Goal: Information Seeking & Learning: Learn about a topic

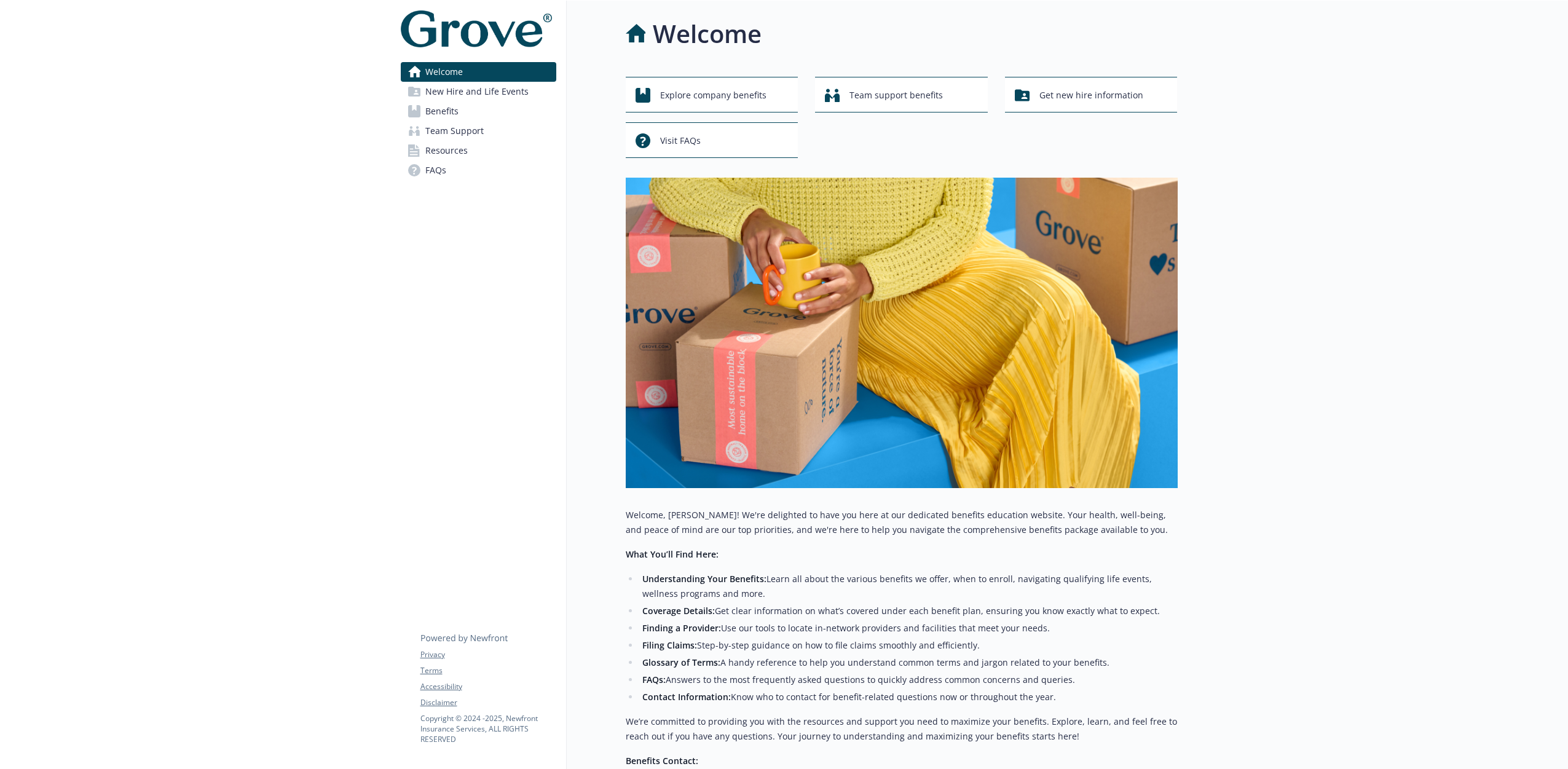
click at [447, 109] on span "Benefits" at bounding box center [442, 111] width 33 height 20
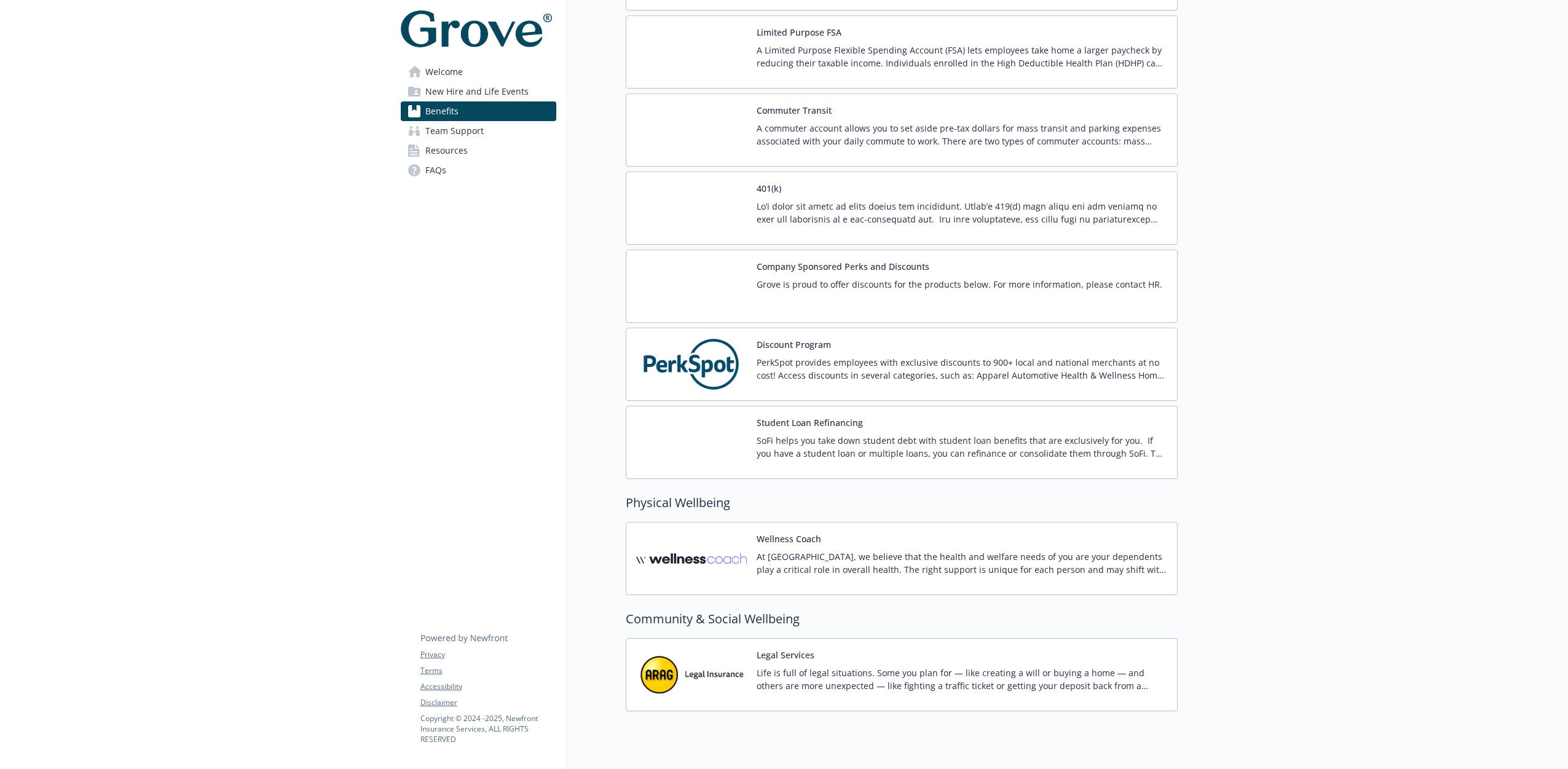
scroll to position [1668, 0]
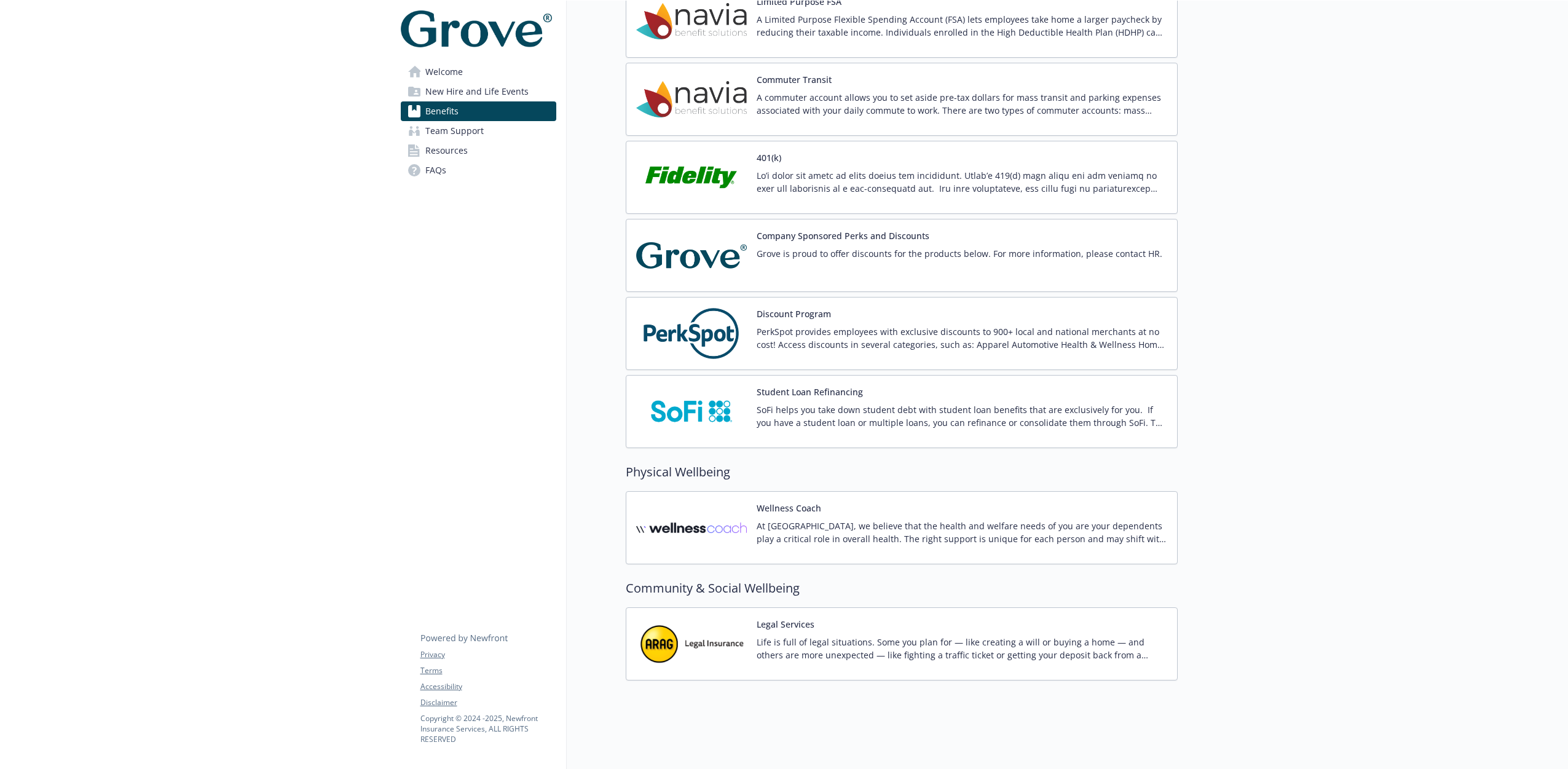
click at [470, 150] on link "Resources" at bounding box center [478, 151] width 155 height 20
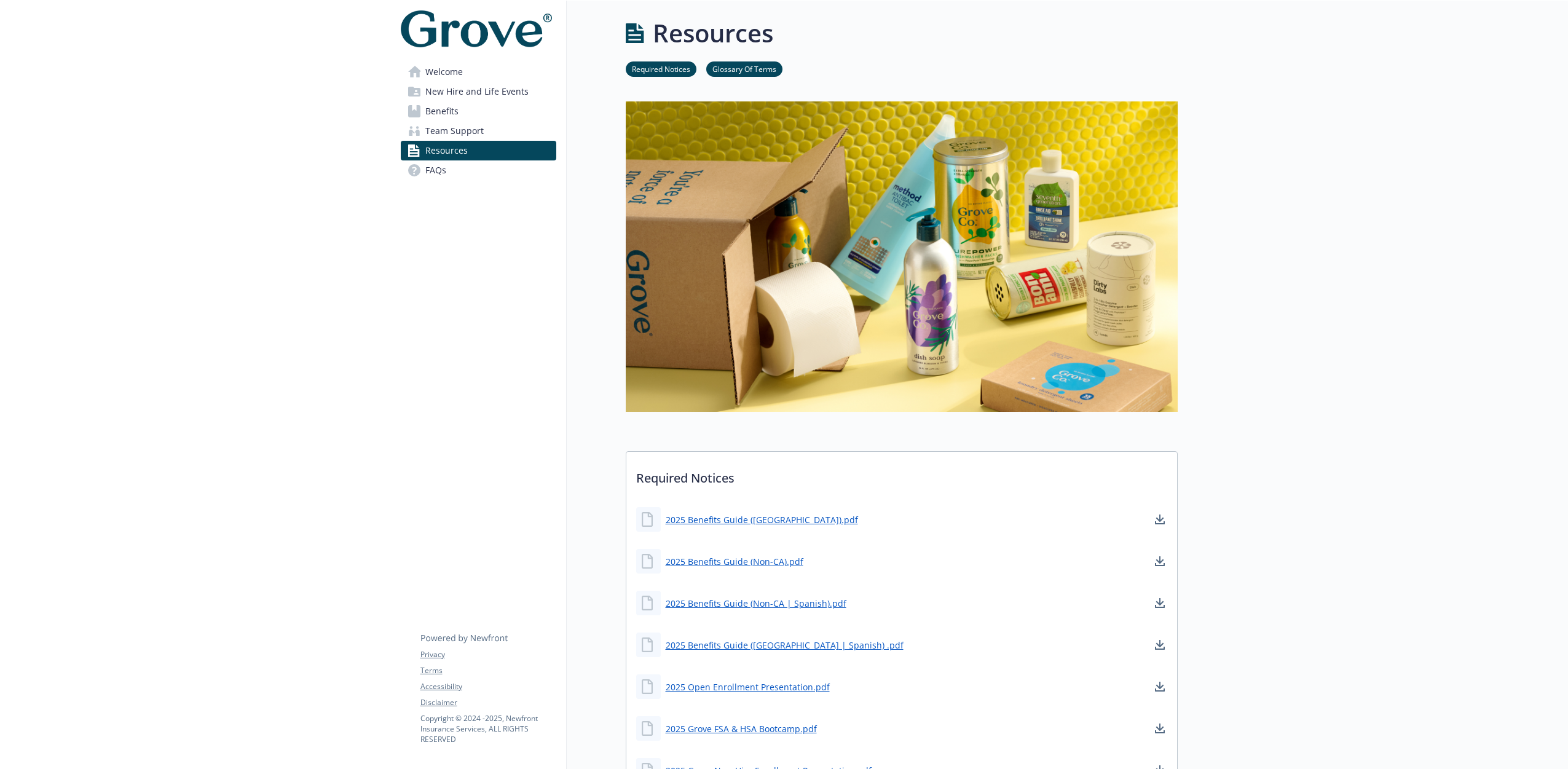
scroll to position [1668, 0]
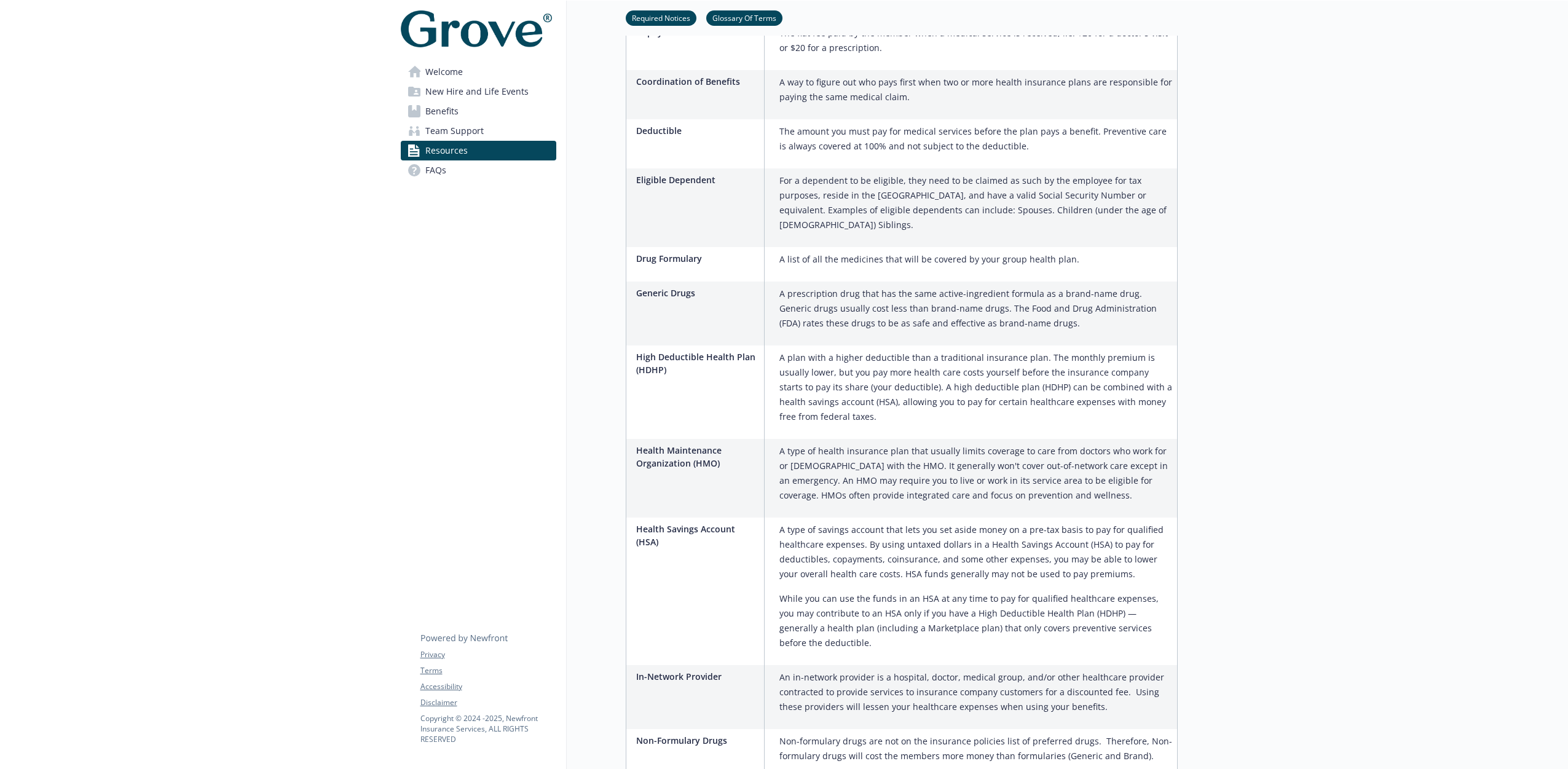
click at [462, 110] on link "Benefits" at bounding box center [478, 111] width 155 height 20
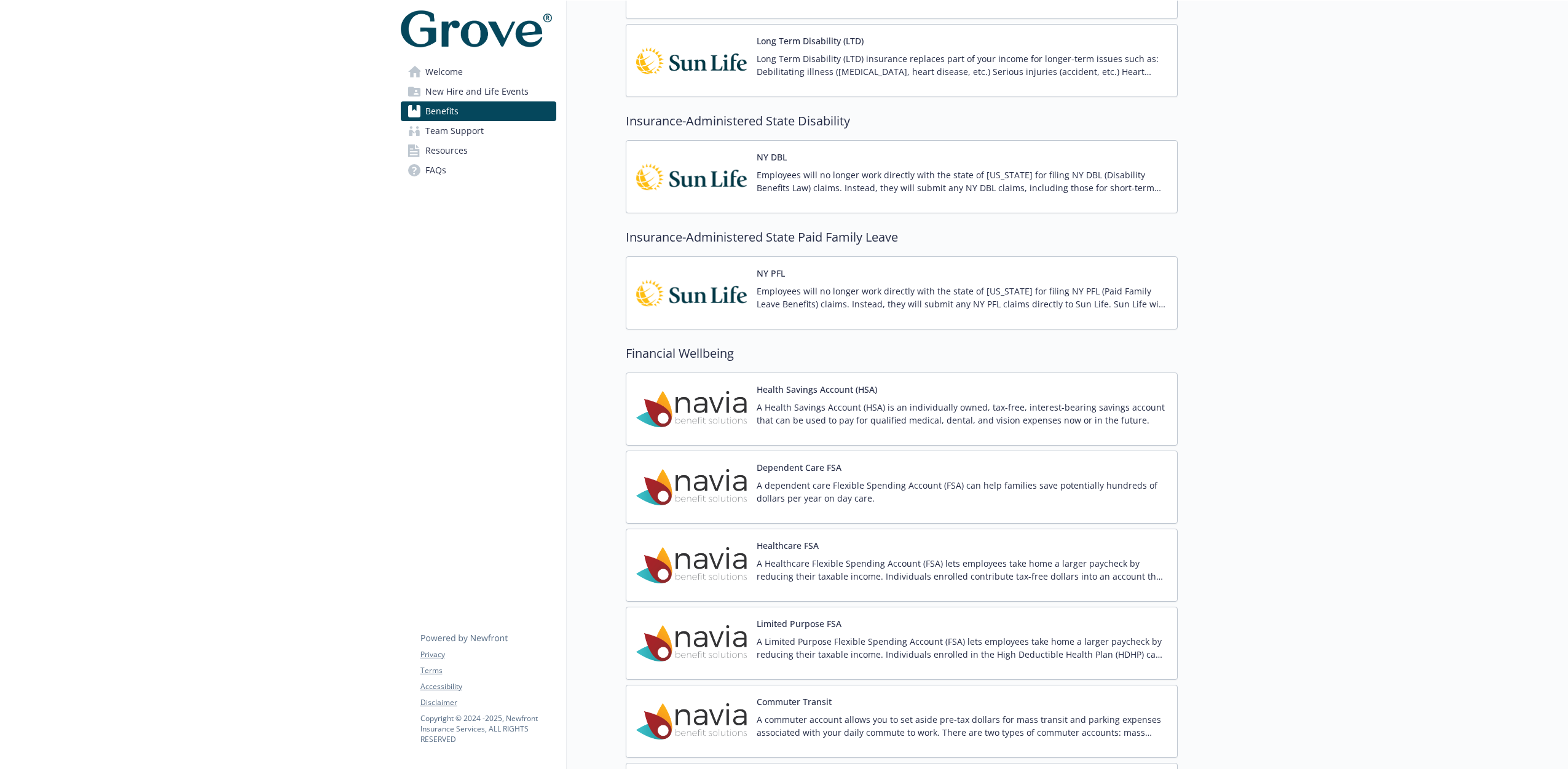
scroll to position [1037, 0]
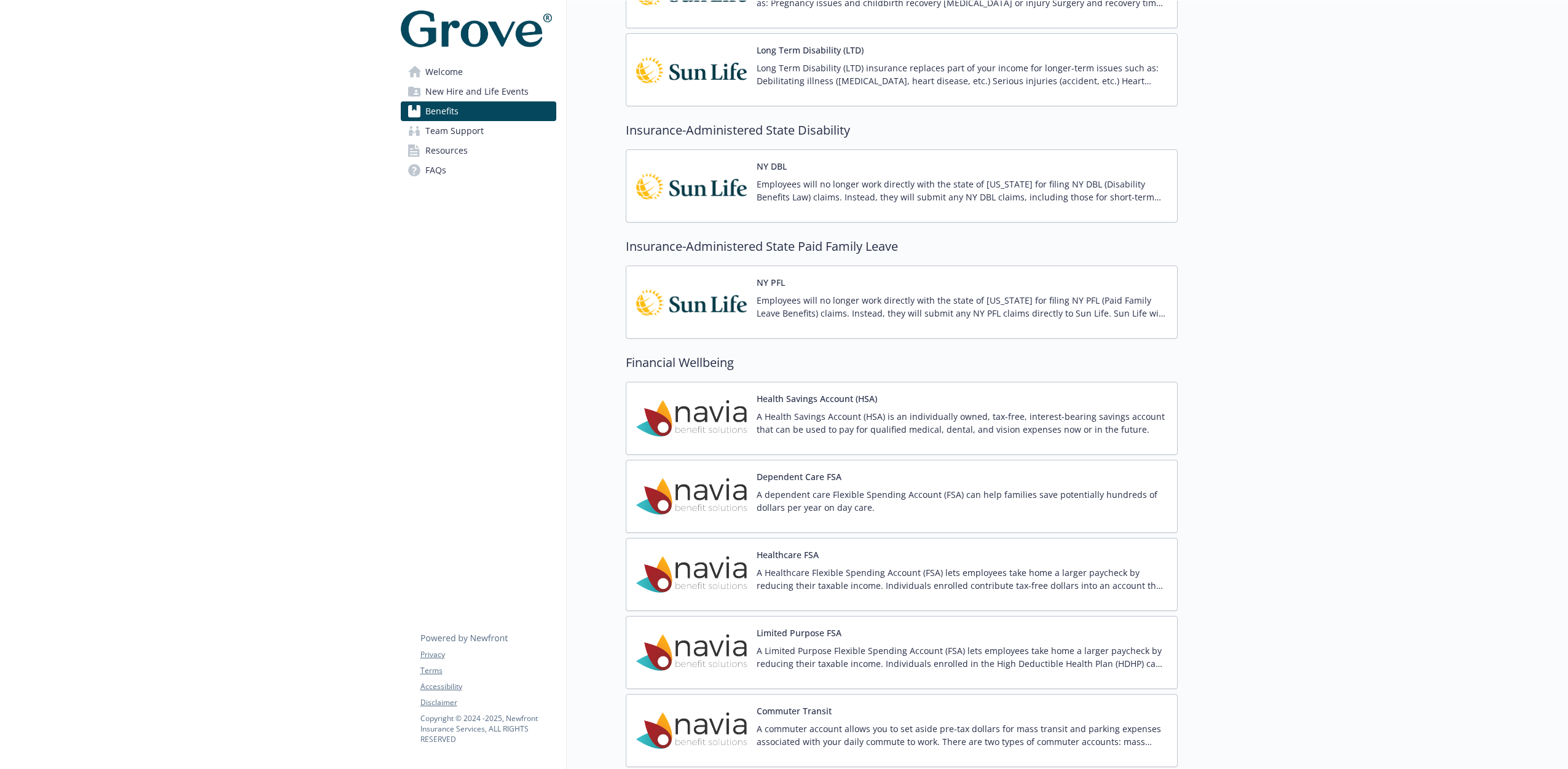
click at [791, 319] on p "Employees will no longer work directly with the state of [US_STATE] for filing …" at bounding box center [962, 306] width 411 height 26
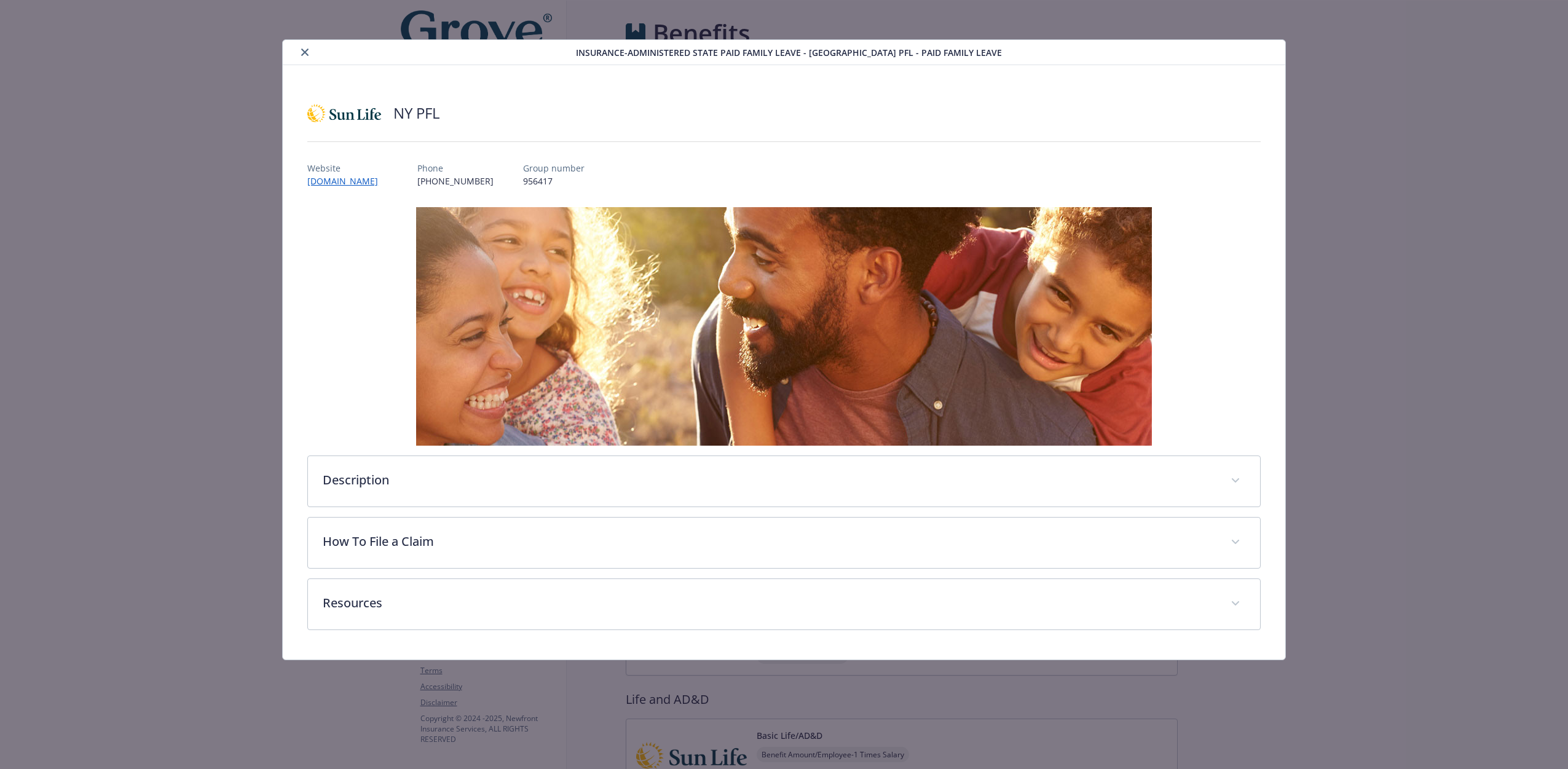
scroll to position [1037, 0]
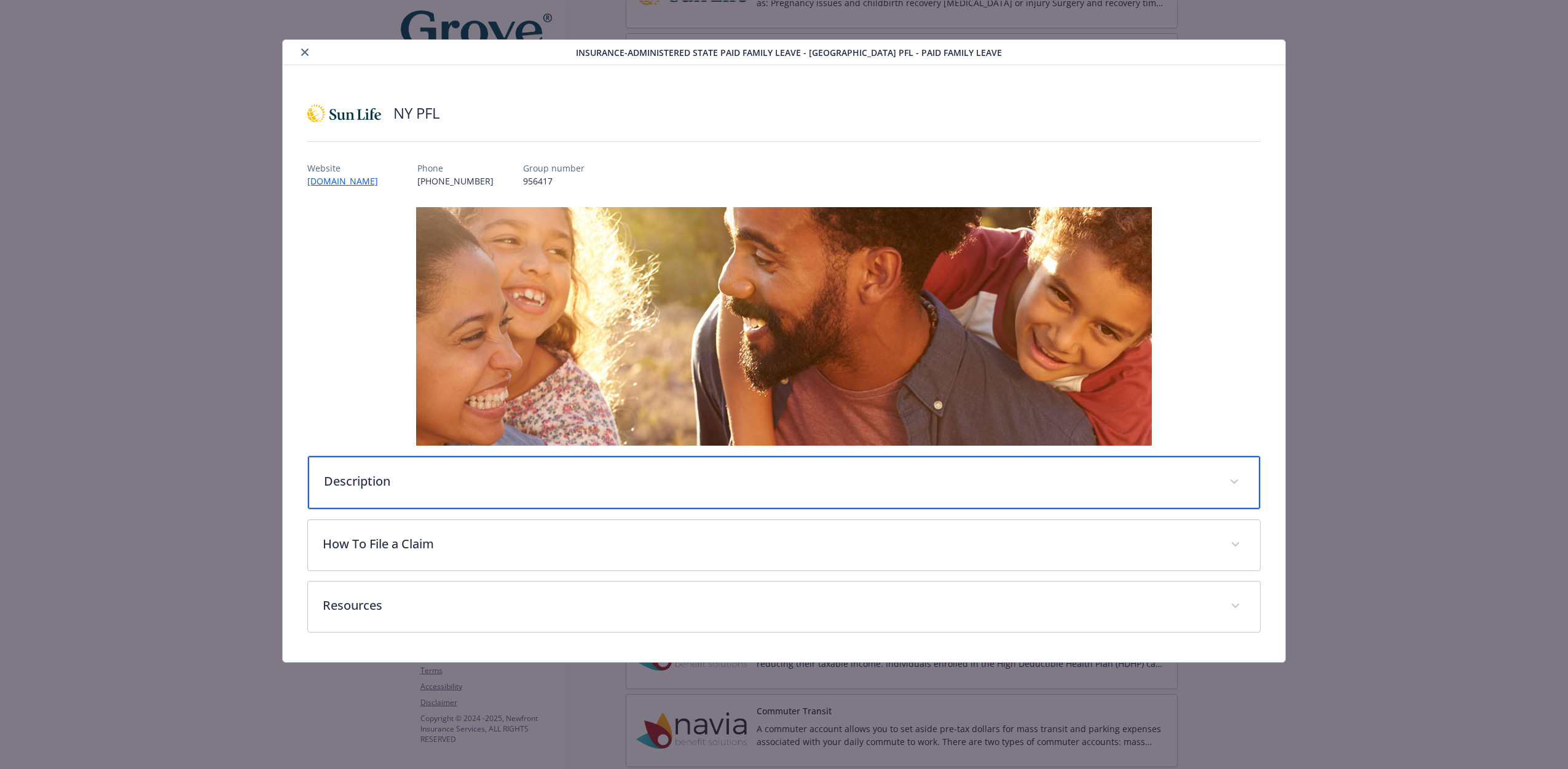
click at [372, 473] on p "Description" at bounding box center [769, 482] width 891 height 19
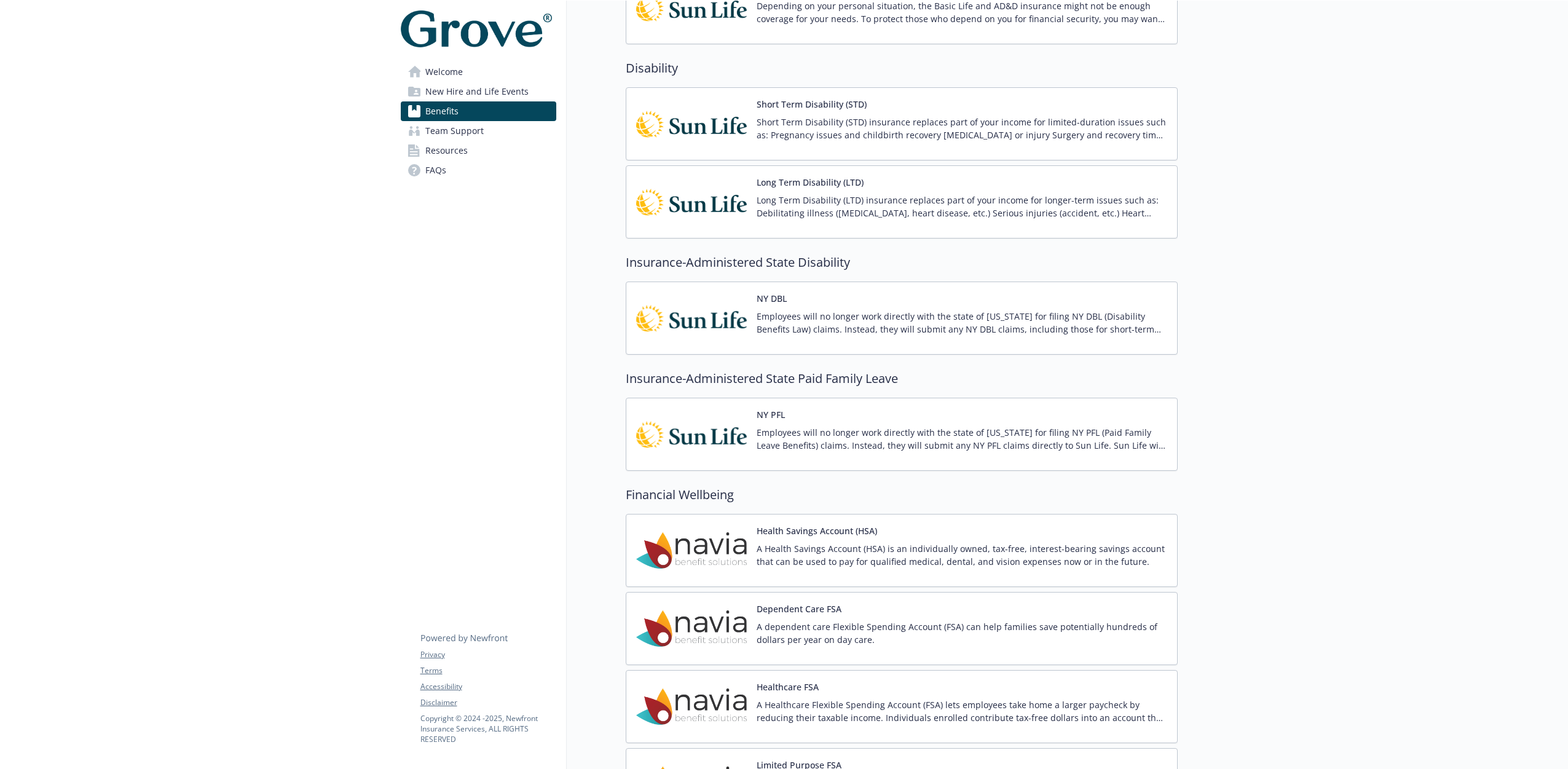
scroll to position [903, 0]
click at [795, 191] on div "Long Term Disability (LTD) Long Term Disability (LTD) insurance replaces part o…" at bounding box center [962, 203] width 411 height 52
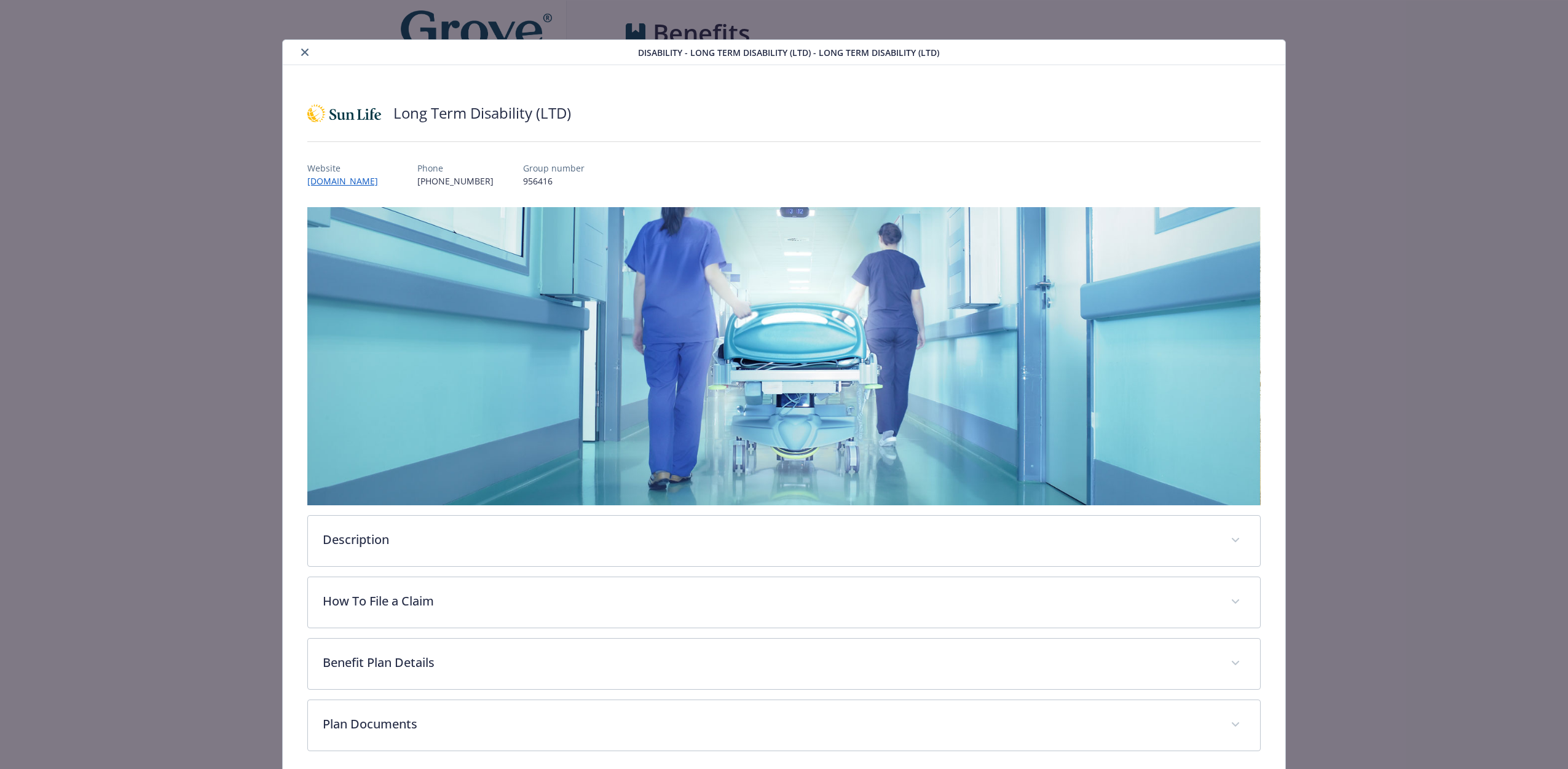
scroll to position [903, 0]
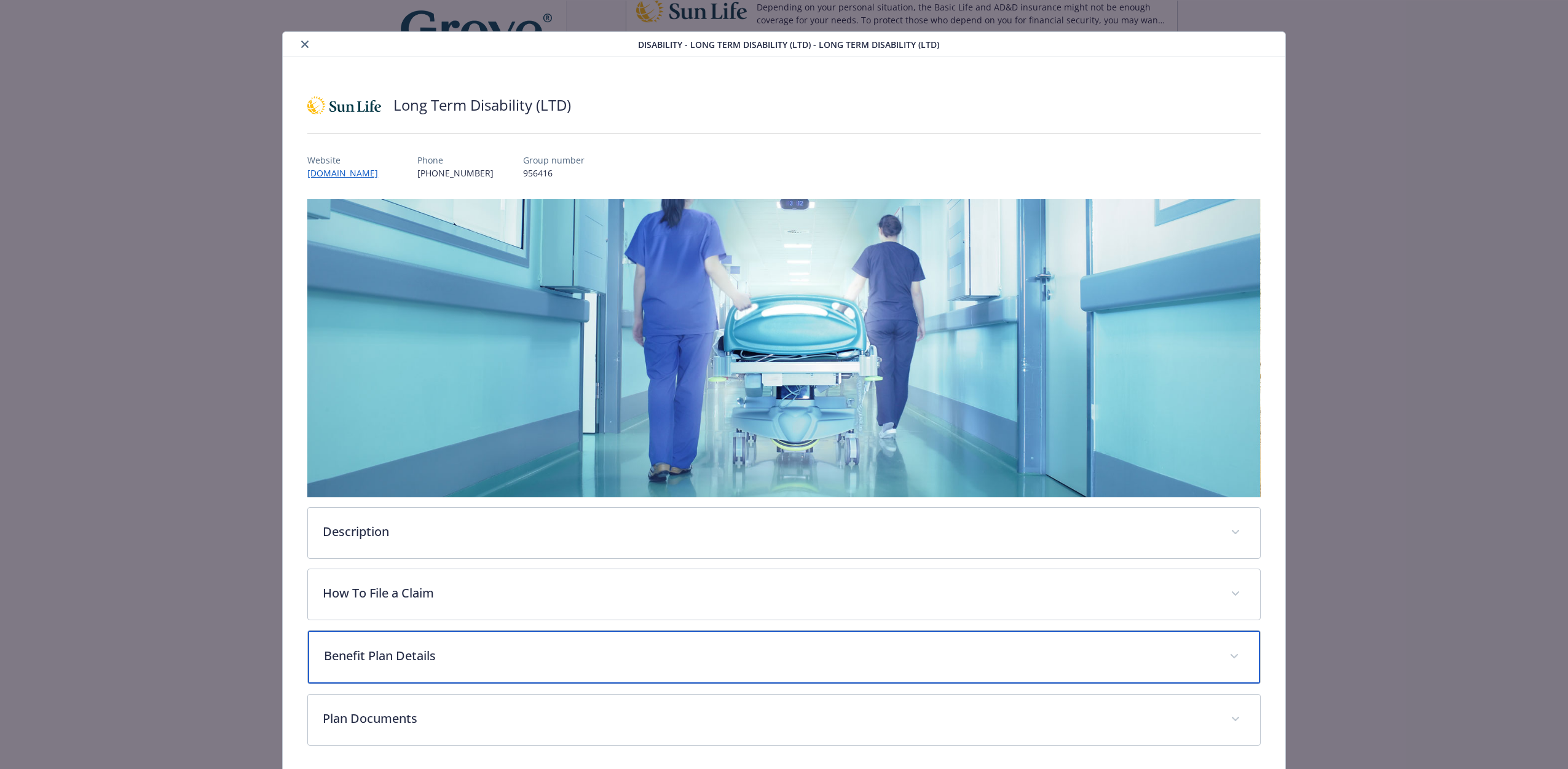
click at [378, 659] on p "Benefit Plan Details" at bounding box center [769, 656] width 891 height 19
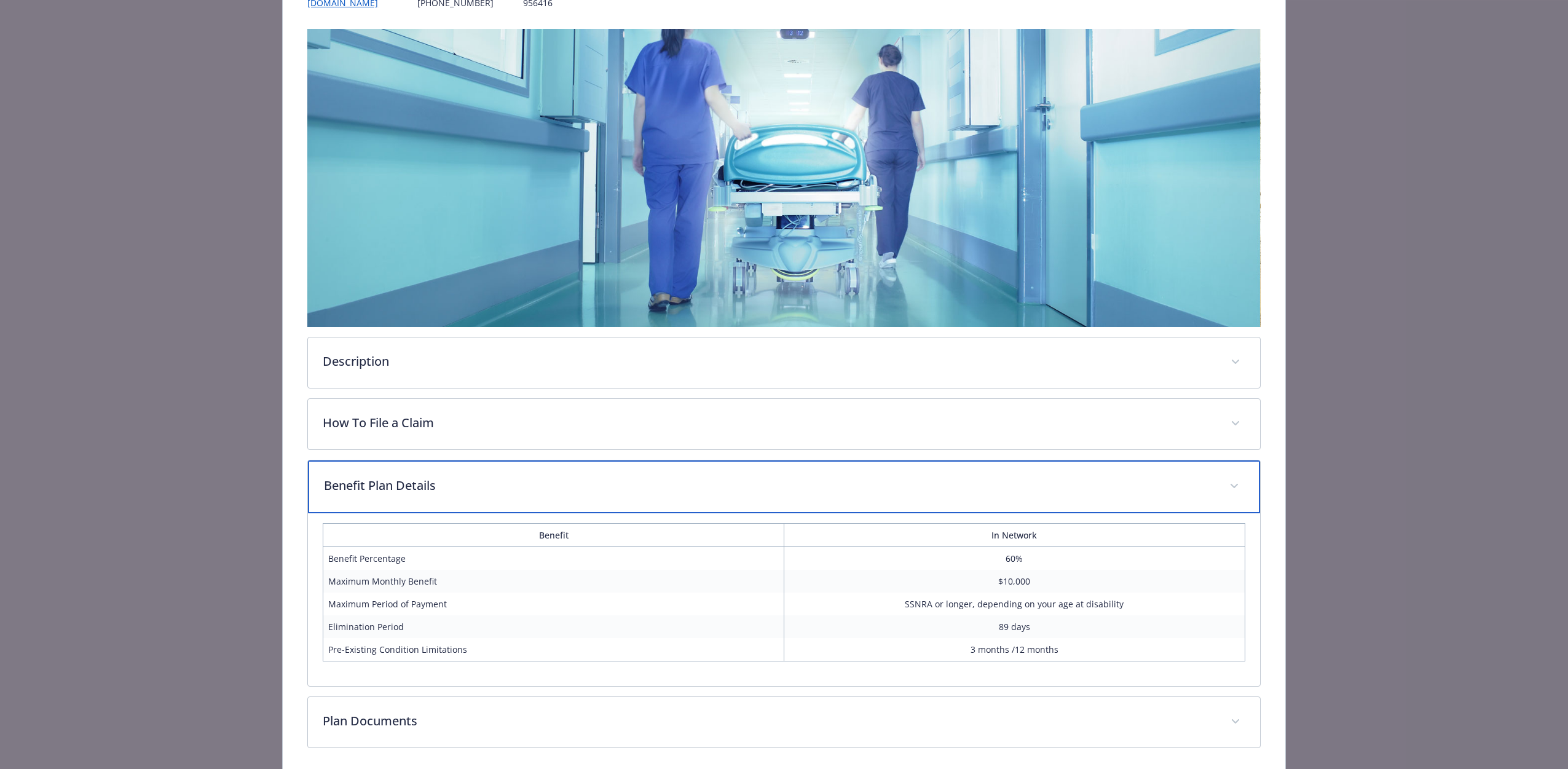
scroll to position [227, 0]
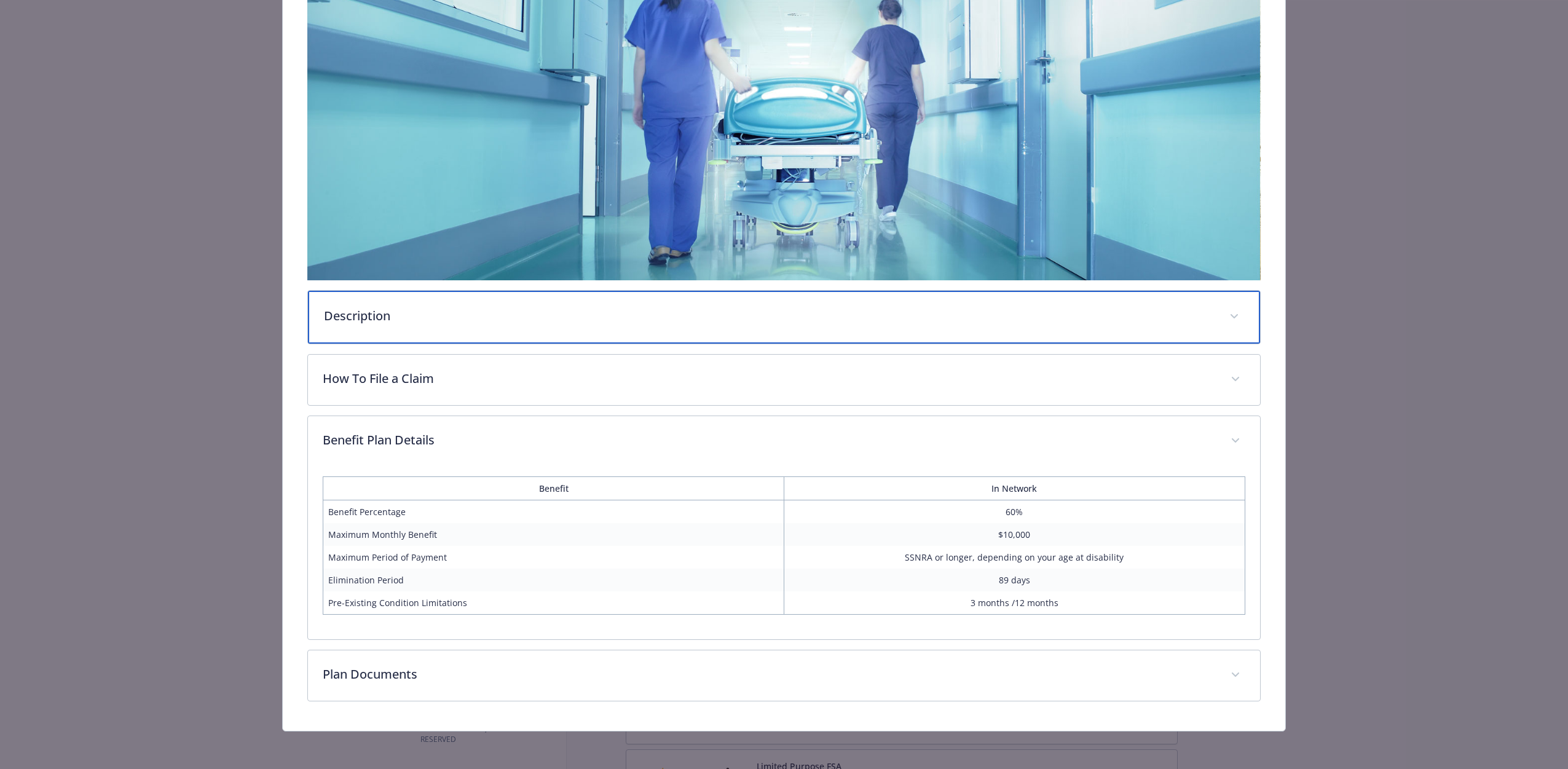
click at [379, 319] on p "Description" at bounding box center [769, 316] width 891 height 19
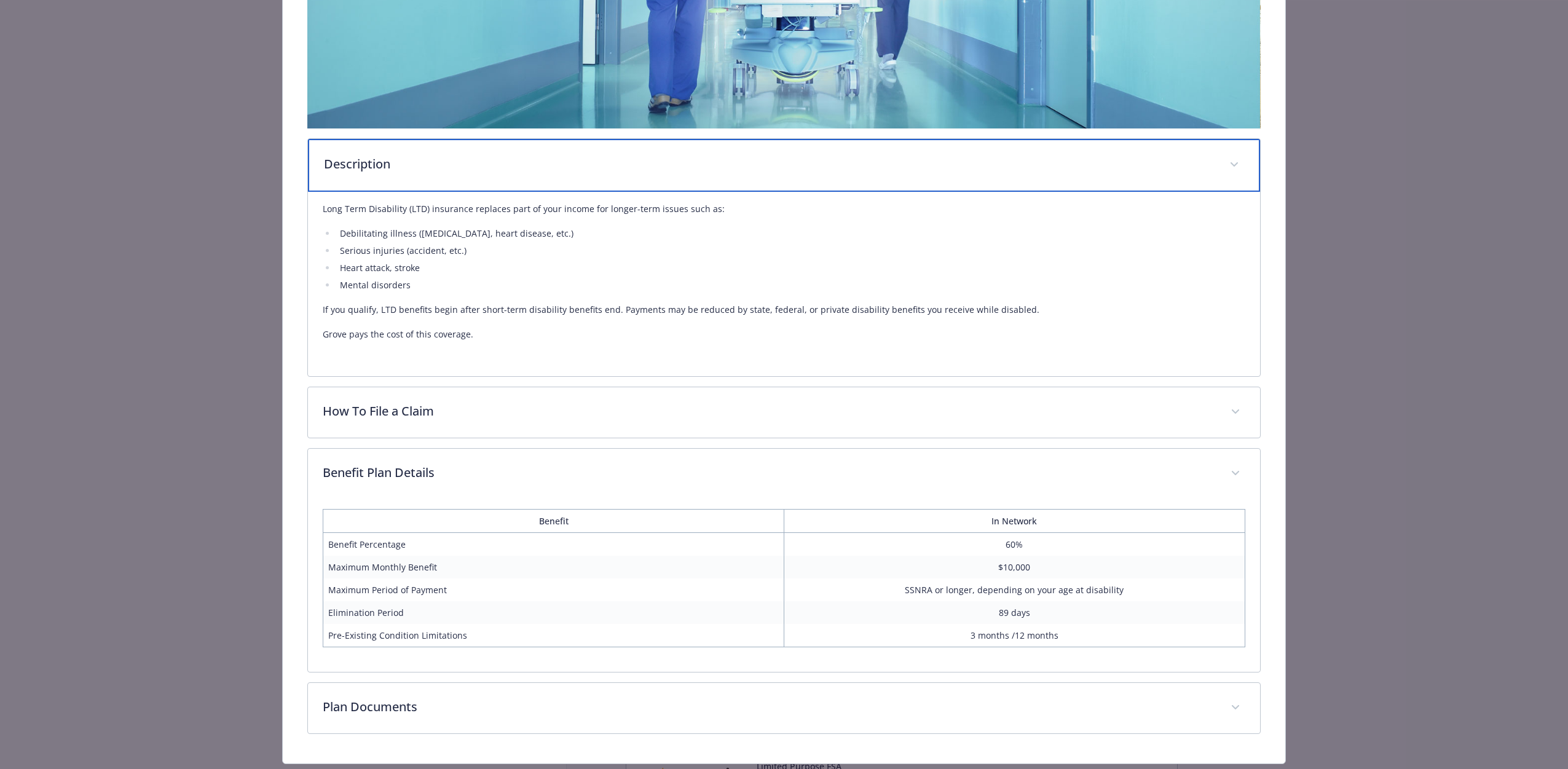
scroll to position [412, 0]
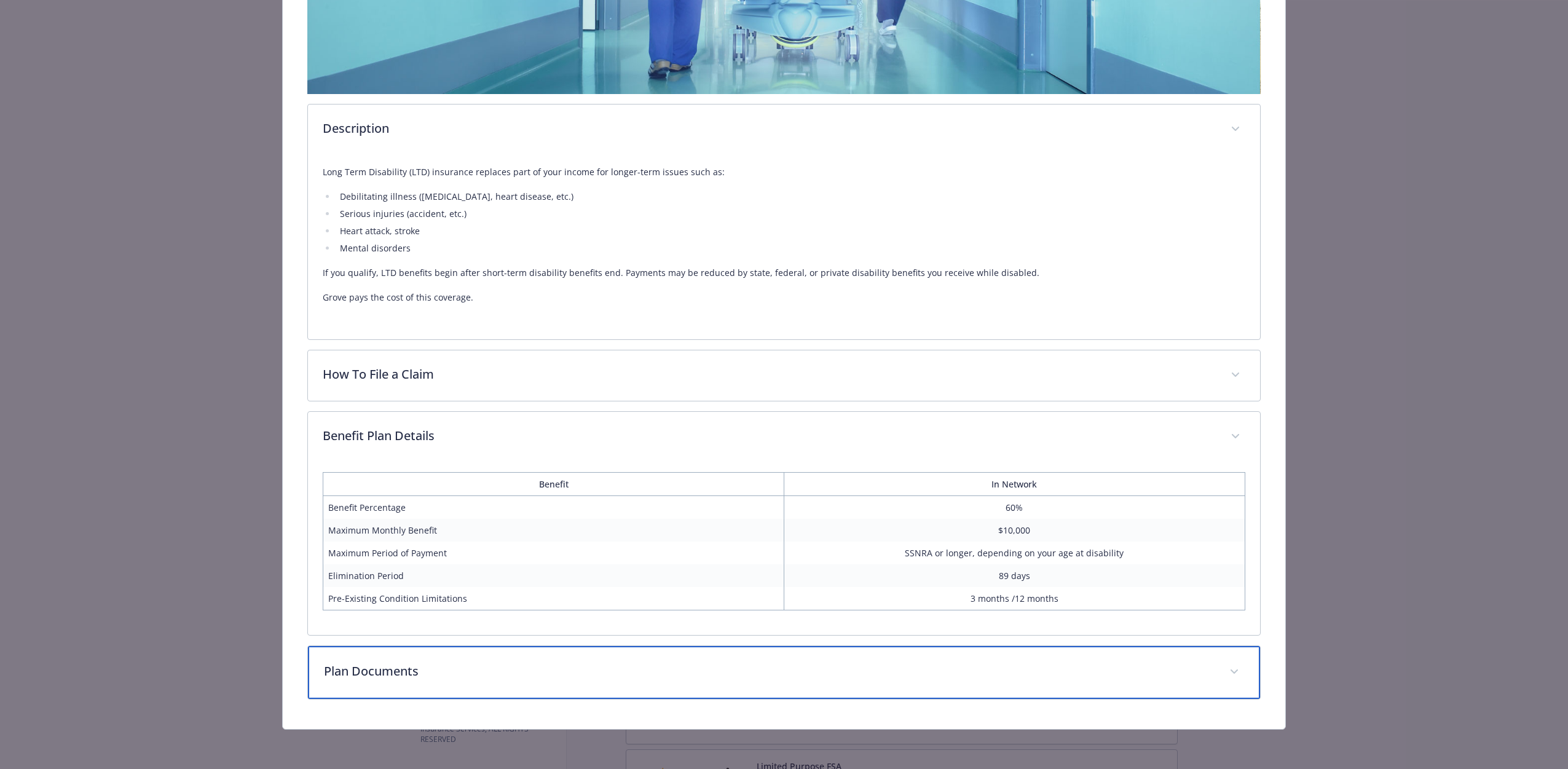
click at [416, 670] on p "Plan Documents" at bounding box center [769, 672] width 891 height 19
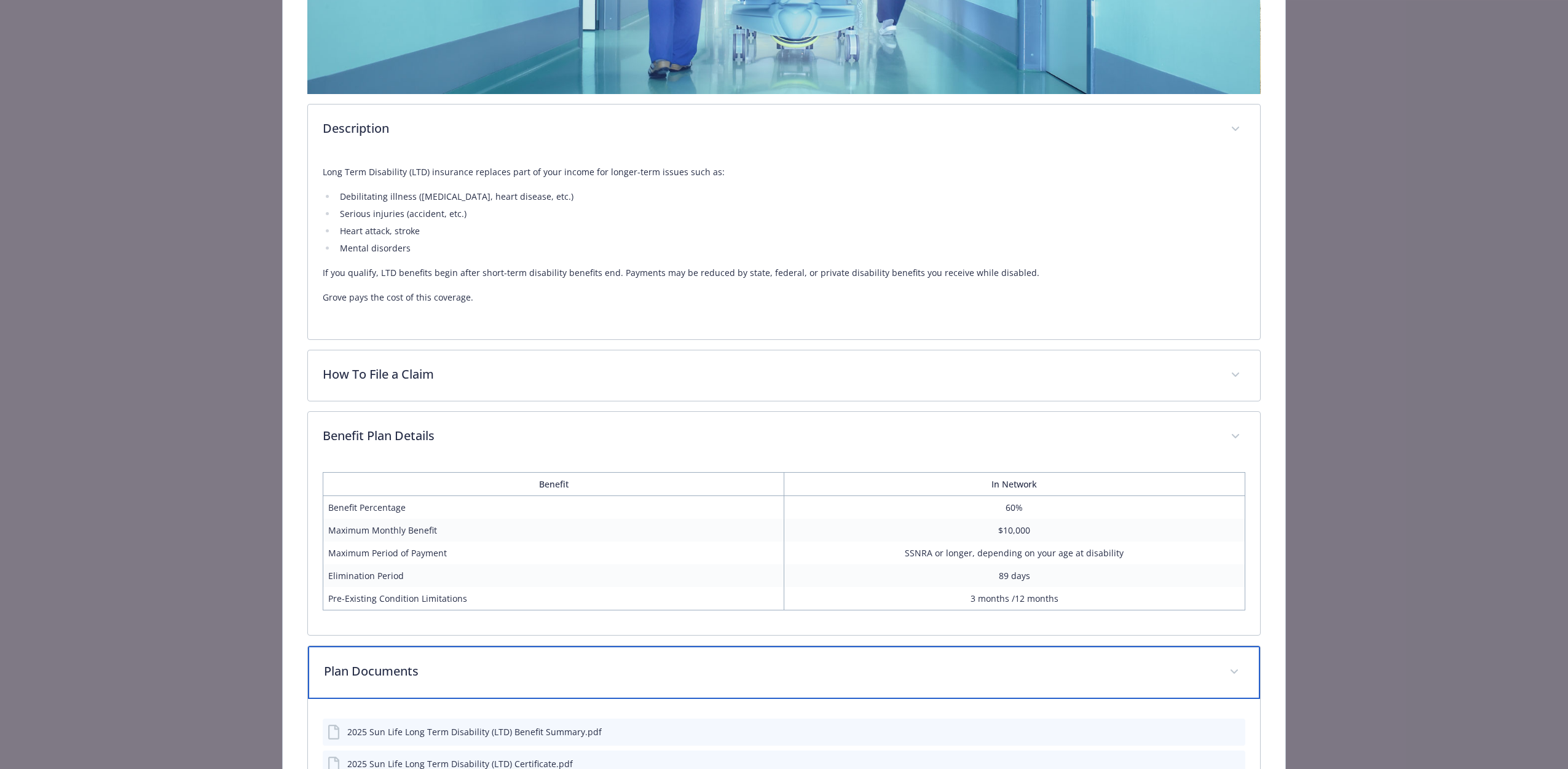
scroll to position [0, 0]
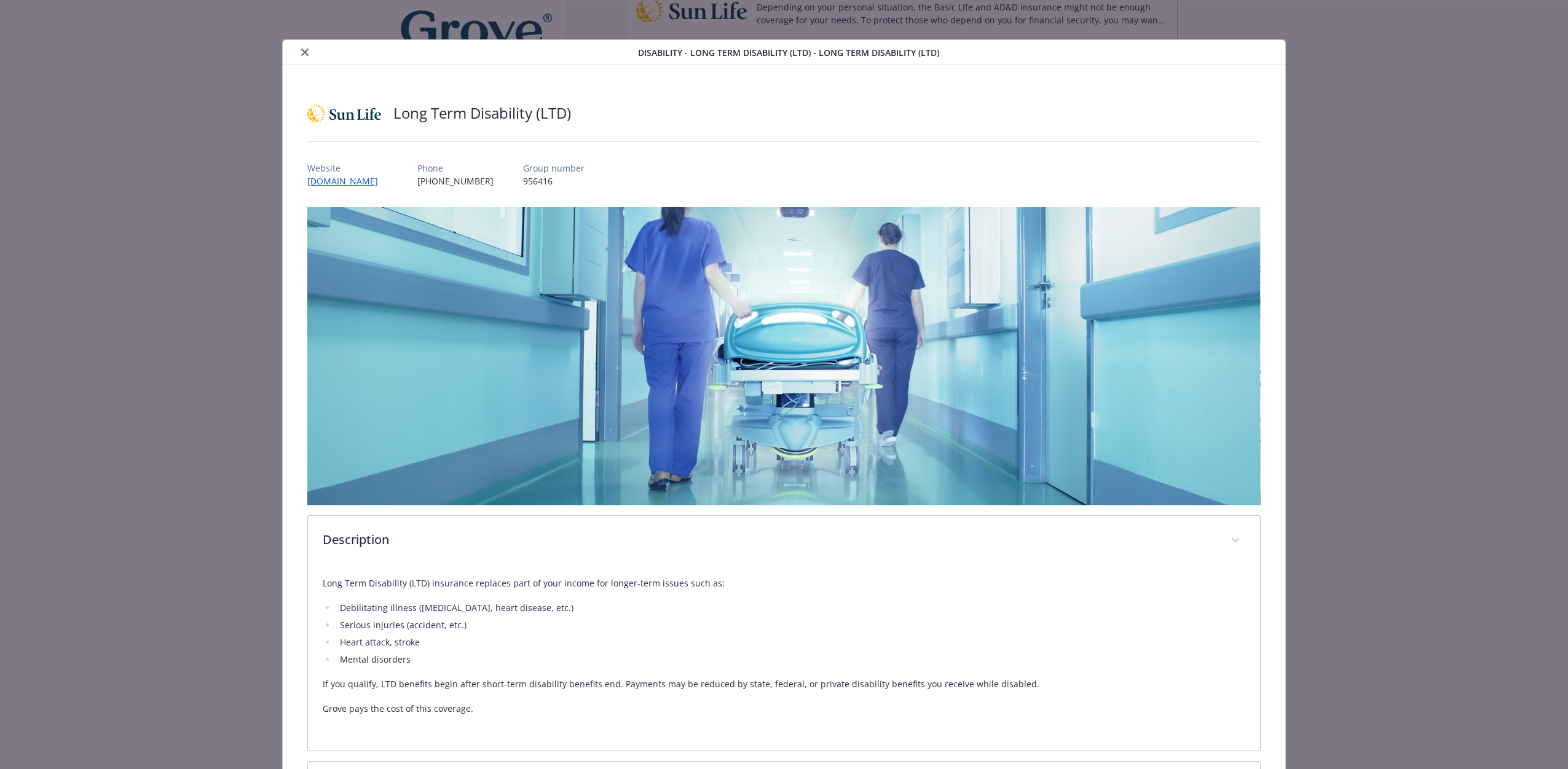
click at [294, 52] on div "details for plan Disability - Long Term Disability (LTD) - Long Term Disability…" at bounding box center [463, 52] width 351 height 15
click at [305, 51] on icon "close" at bounding box center [304, 52] width 7 height 7
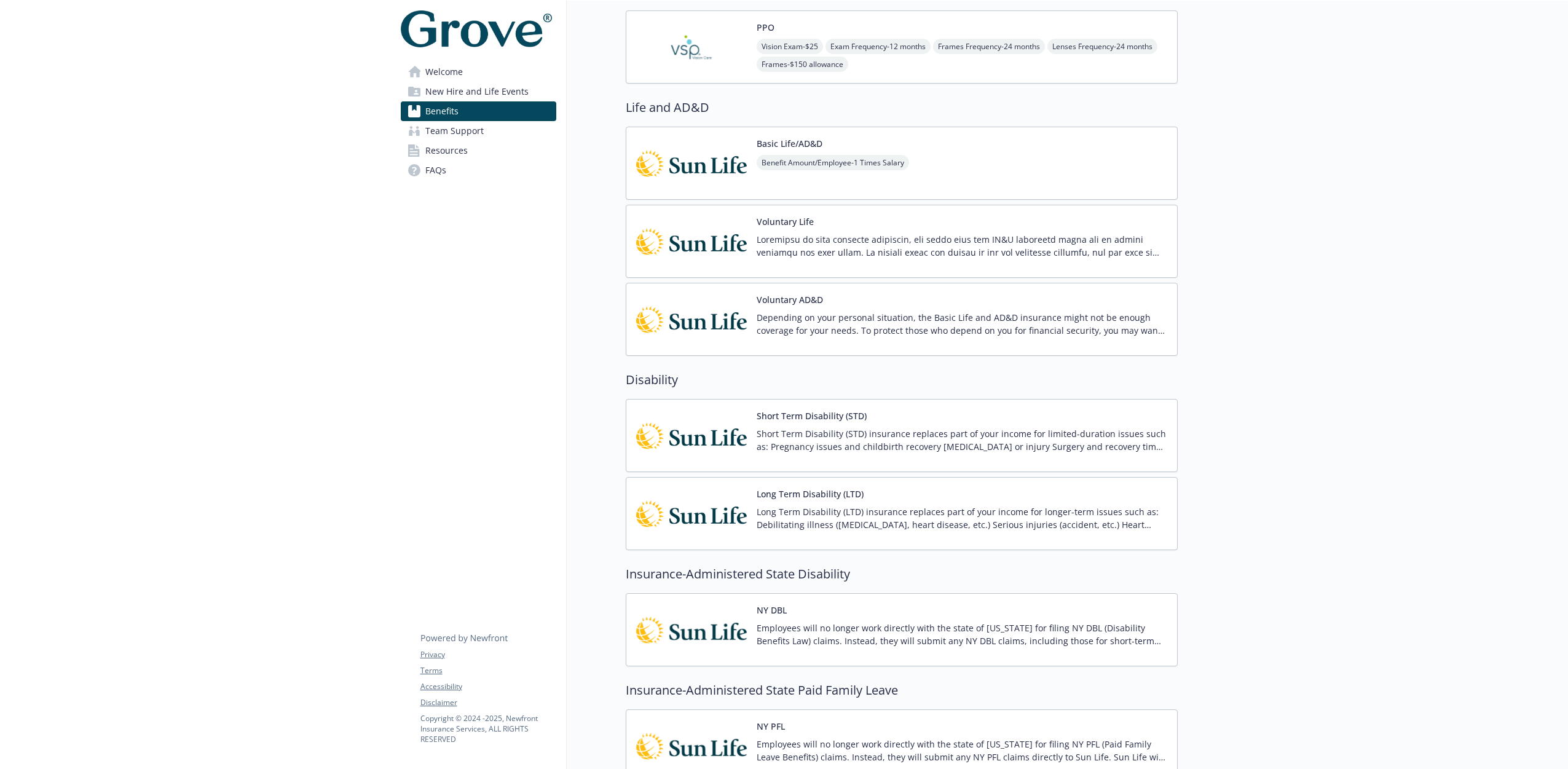
scroll to position [592, 0]
click at [474, 148] on link "Resources" at bounding box center [478, 151] width 155 height 20
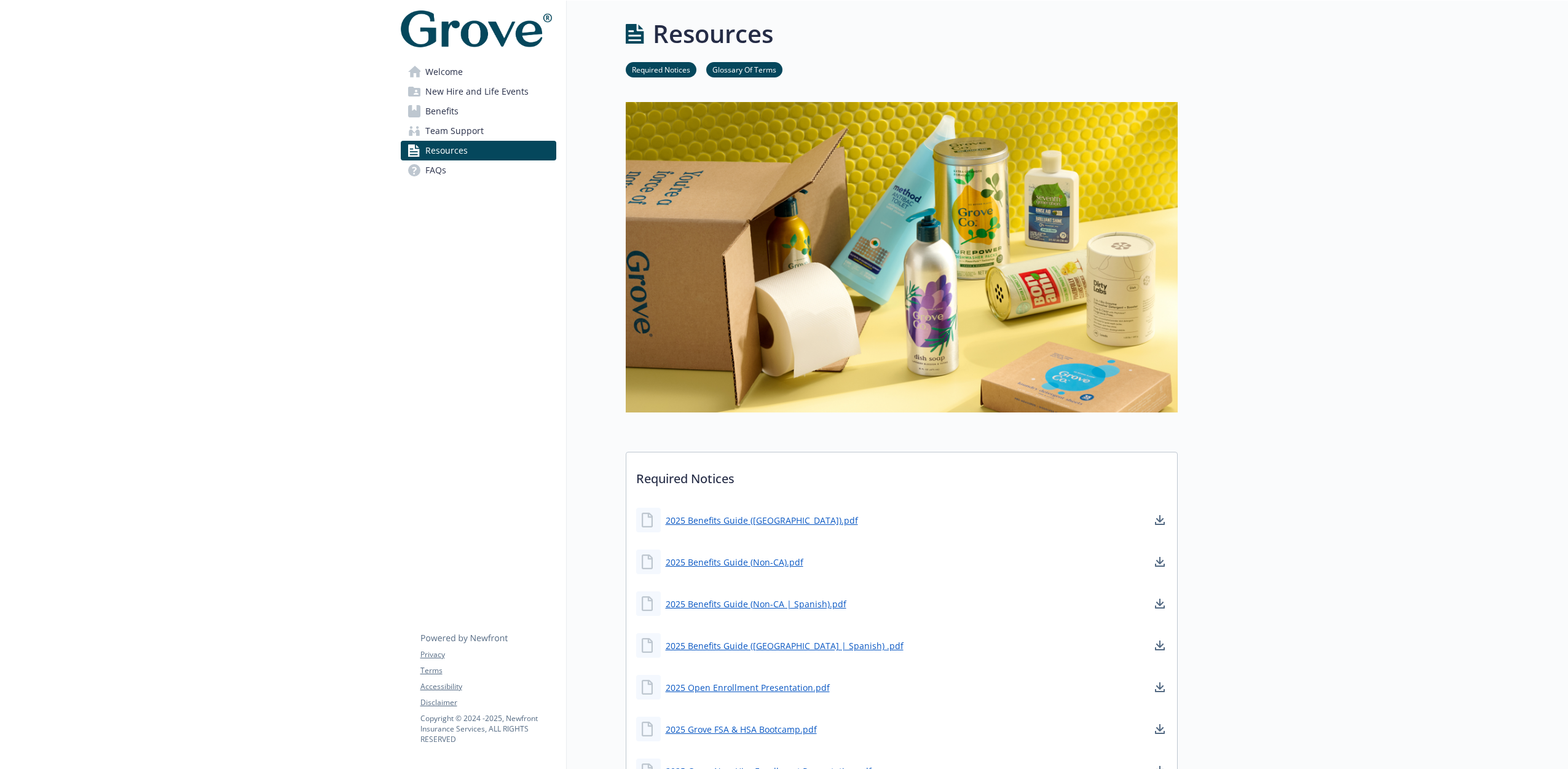
click at [460, 66] on span "Welcome" at bounding box center [444, 72] width 38 height 20
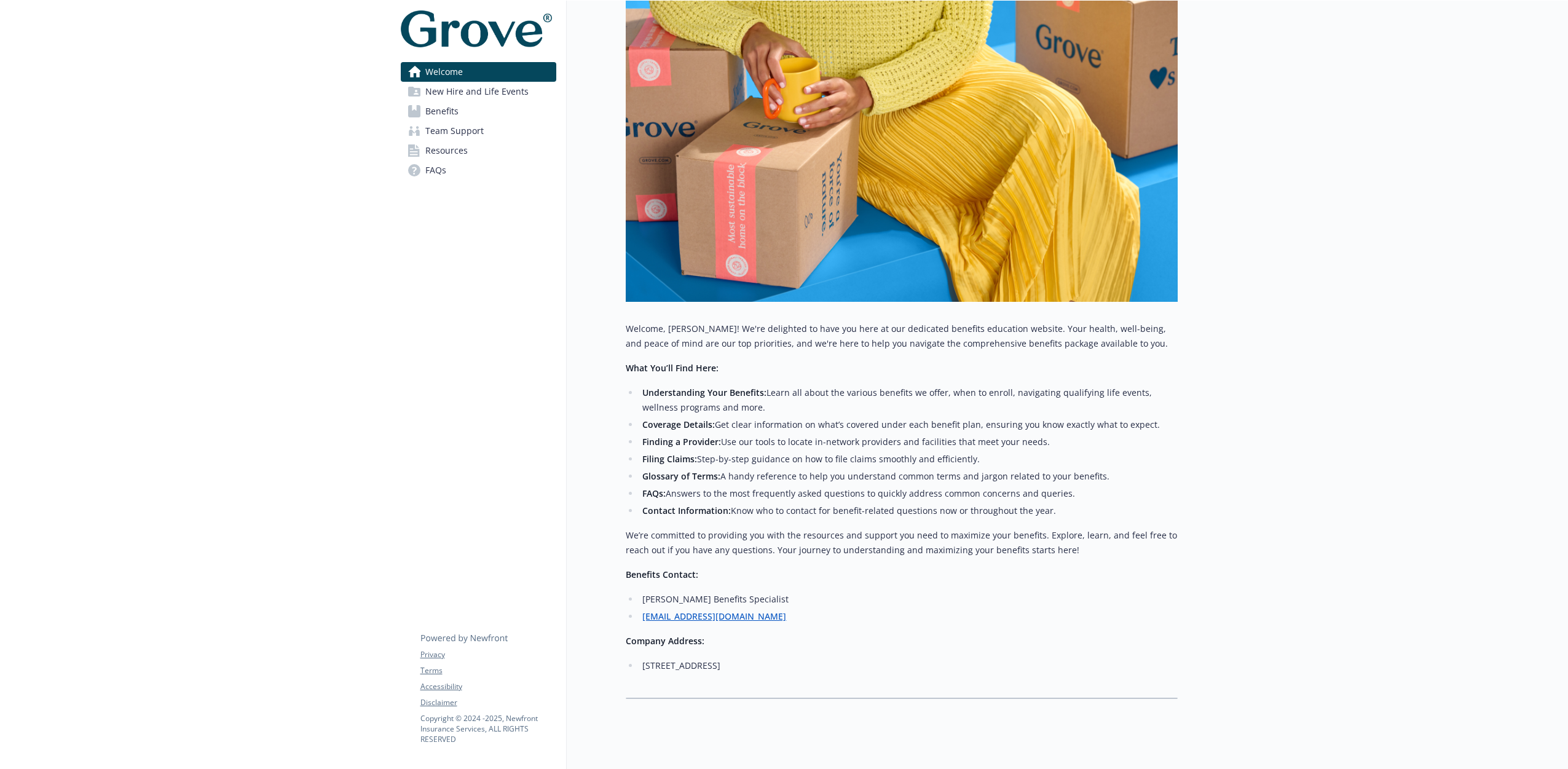
scroll to position [204, 0]
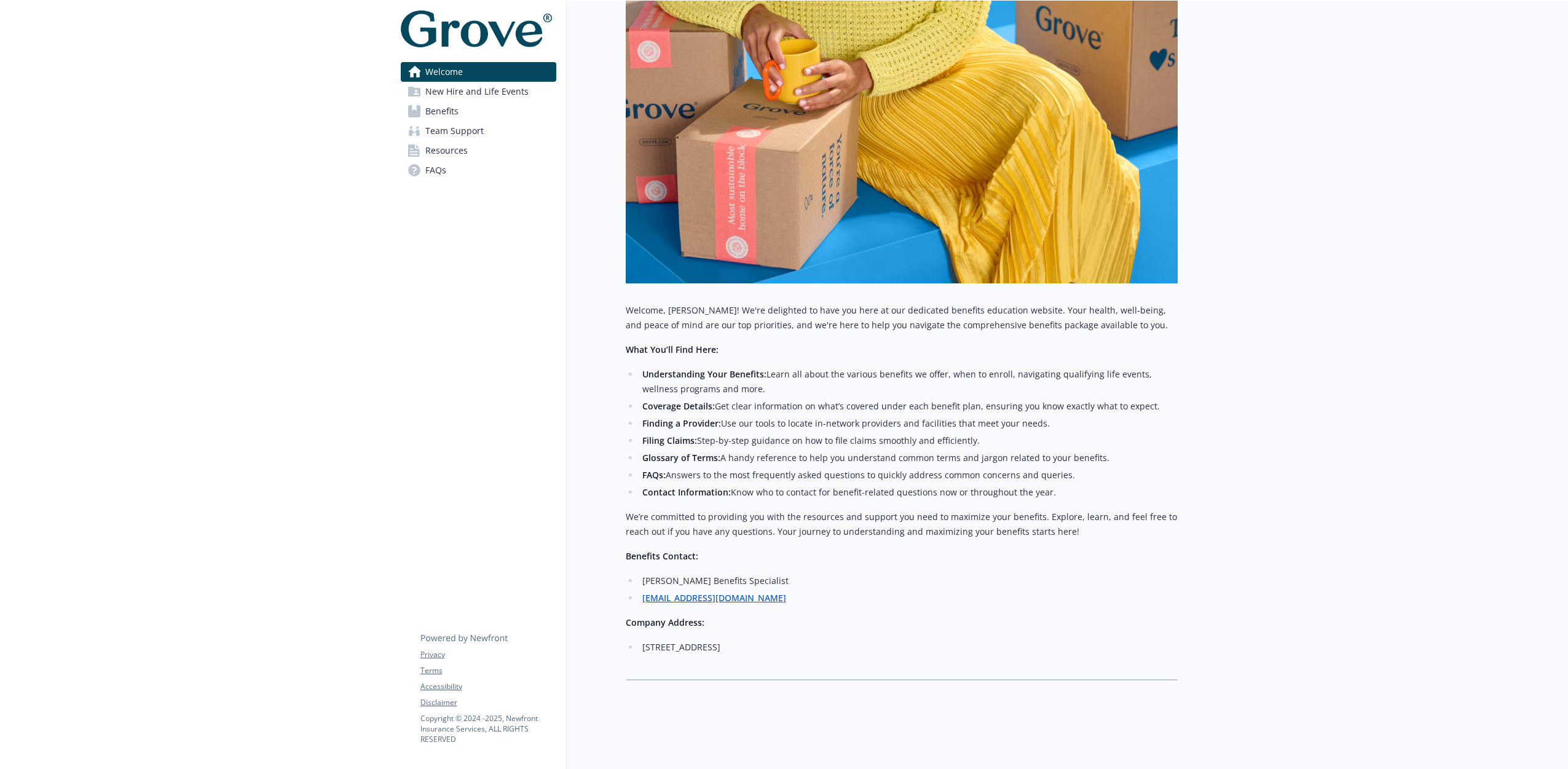
click at [427, 170] on span "FAQs" at bounding box center [436, 171] width 21 height 20
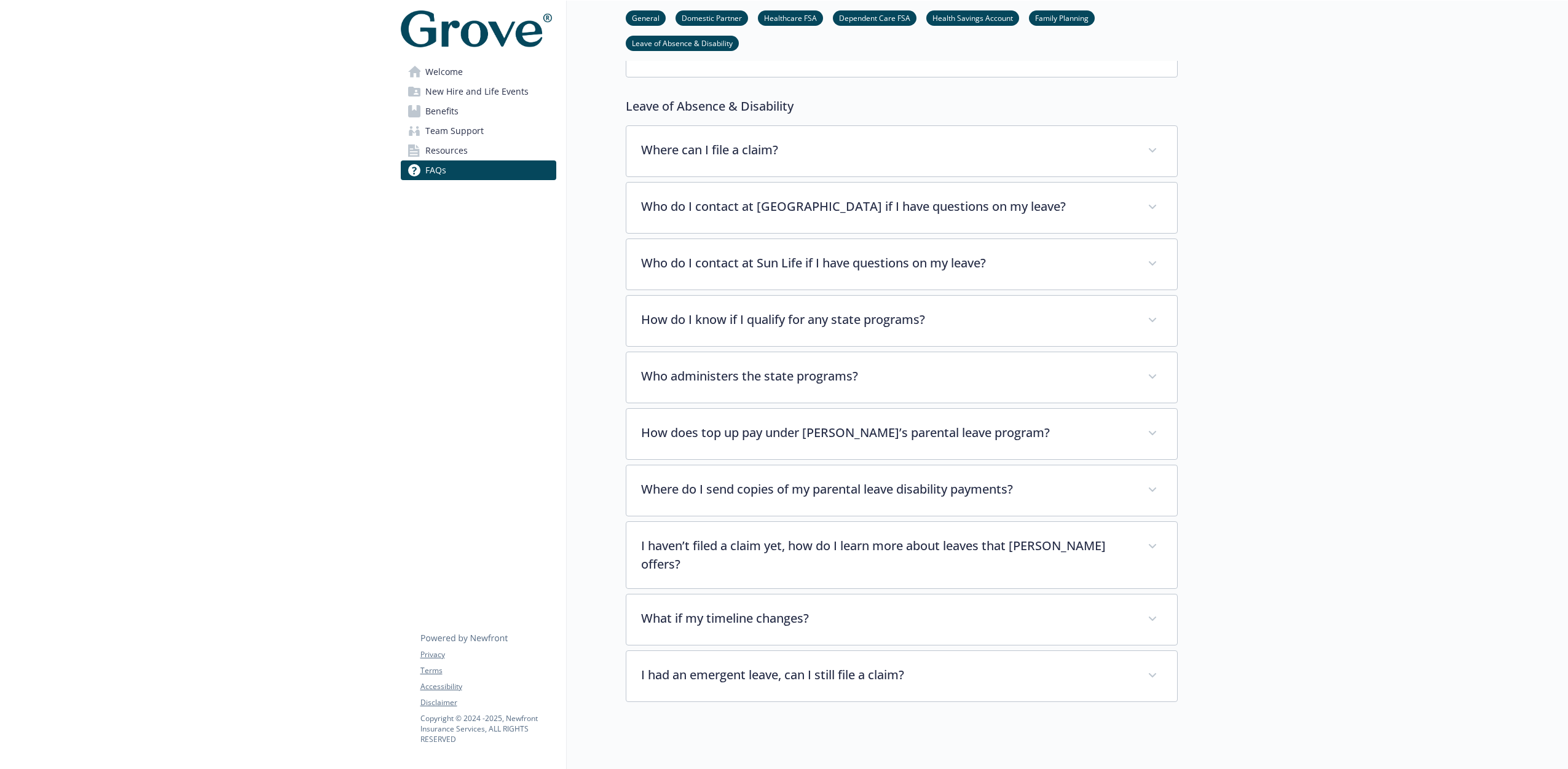
scroll to position [3329, 0]
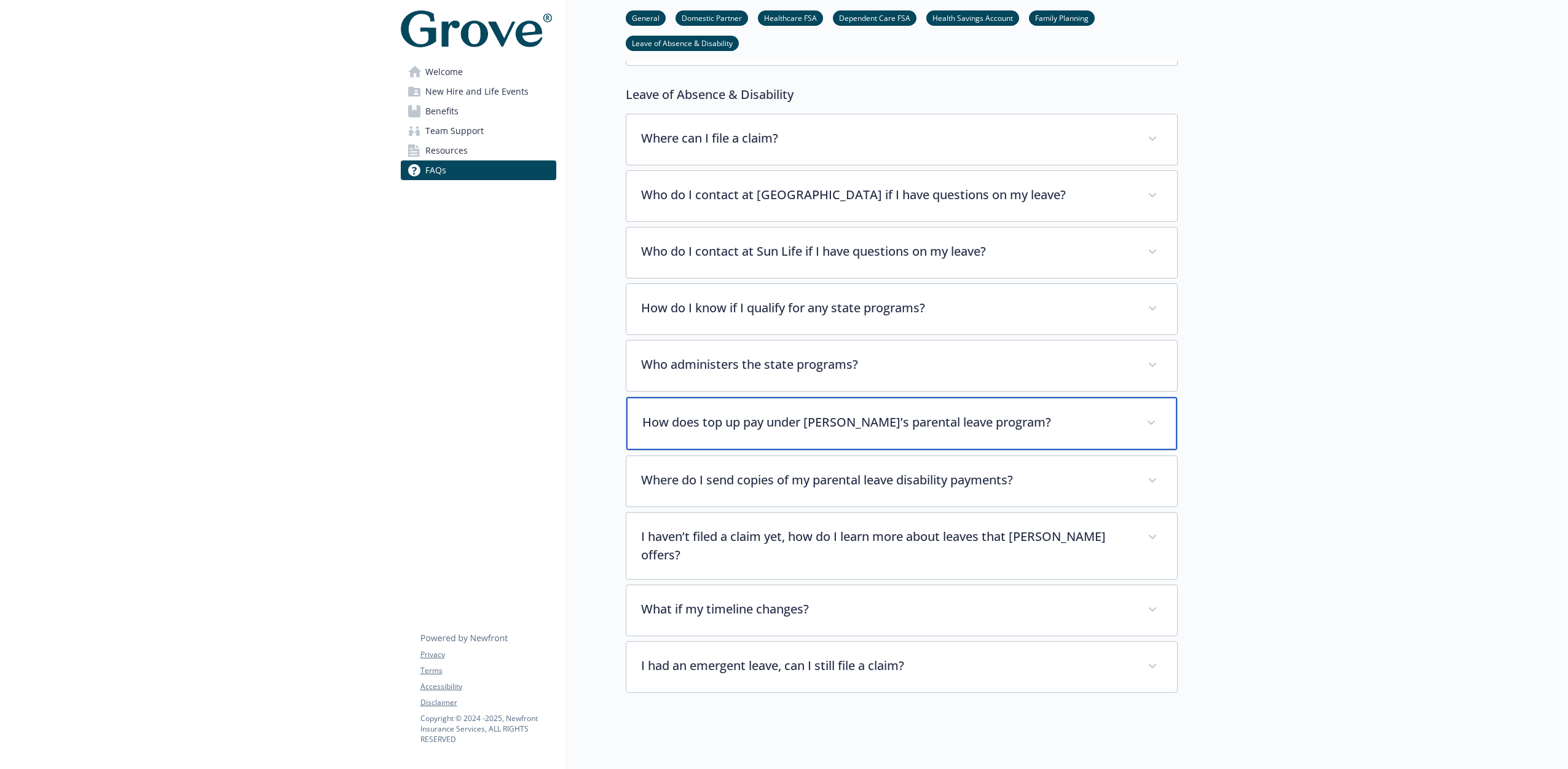
click at [775, 416] on p "How does top up pay under [PERSON_NAME]’s parental leave program?" at bounding box center [887, 422] width 490 height 19
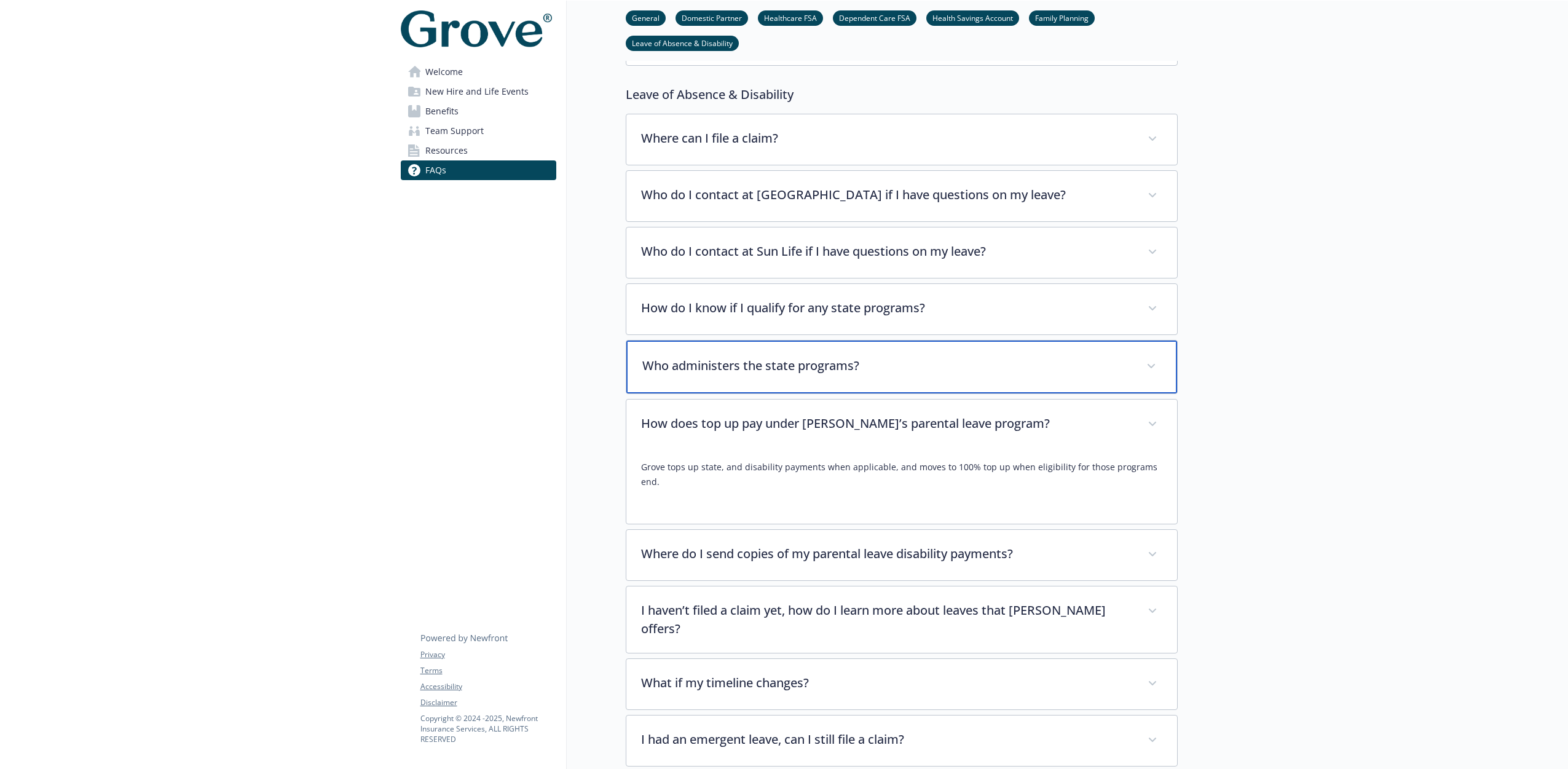
click at [743, 363] on p "Who administers the state programs?" at bounding box center [887, 366] width 490 height 19
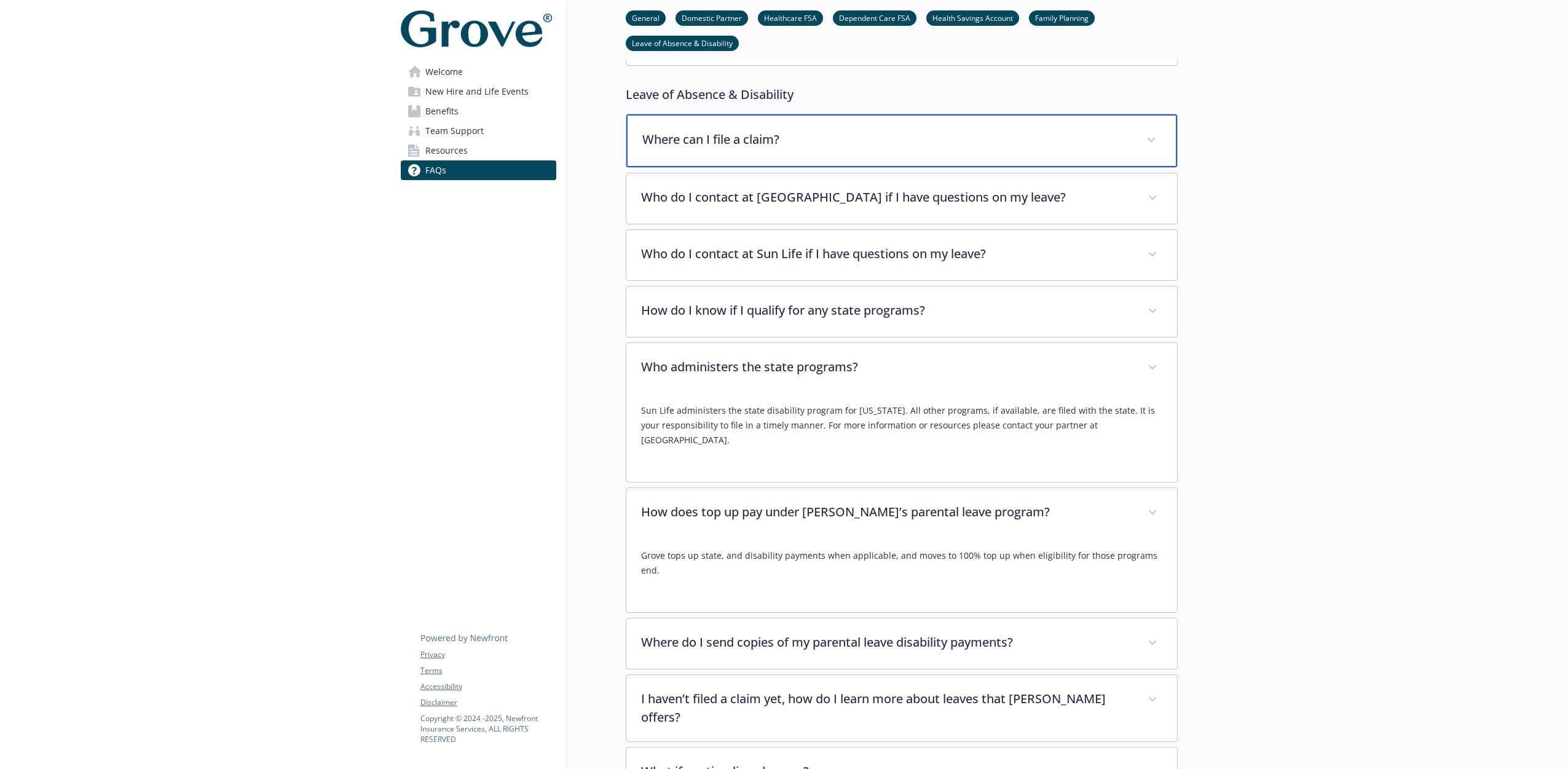
click at [698, 144] on p "Where can I file a claim?" at bounding box center [887, 140] width 490 height 19
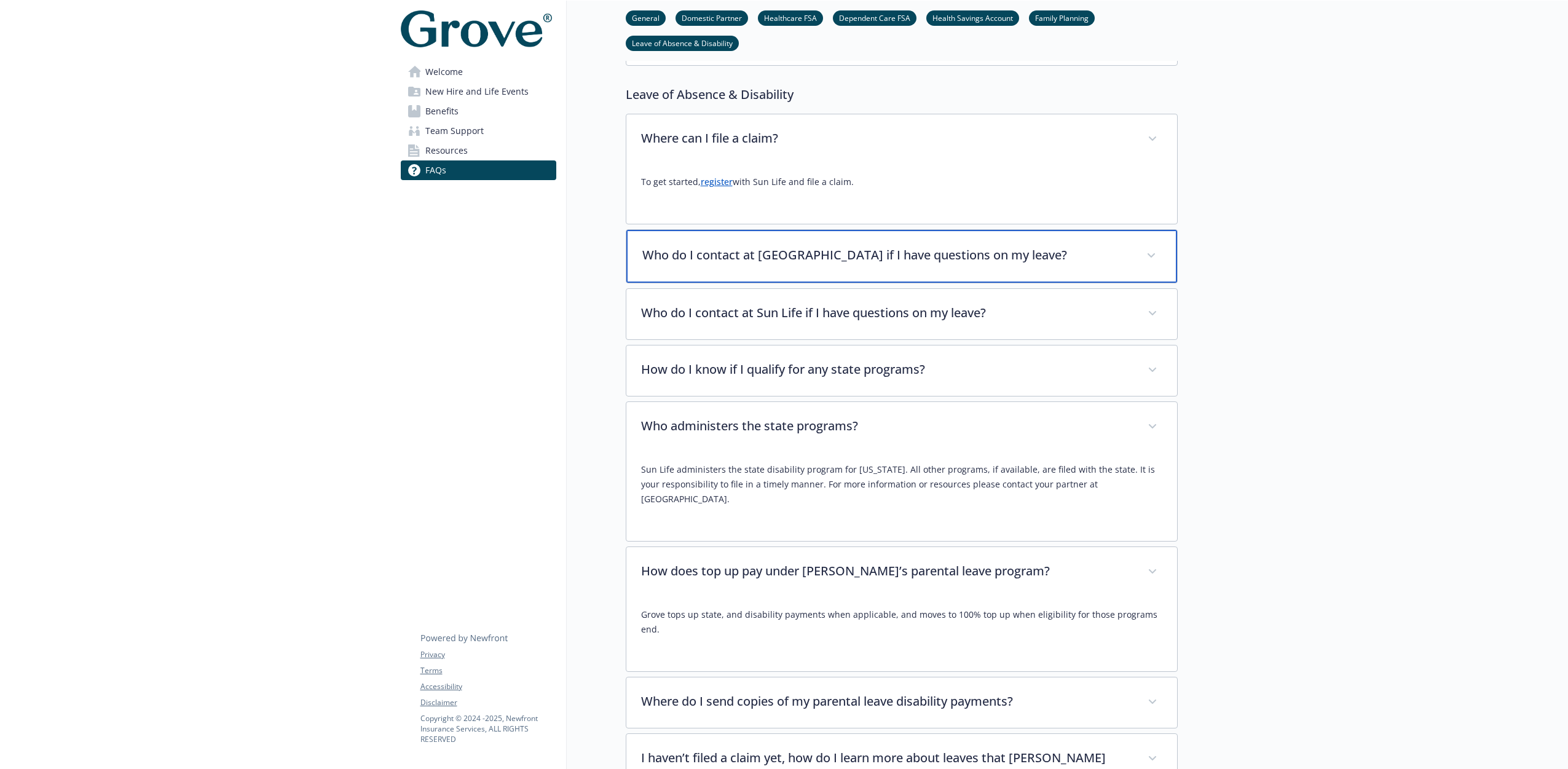
click at [728, 242] on div "Who do I contact at [GEOGRAPHIC_DATA] if I have questions on my leave?" at bounding box center [902, 256] width 550 height 53
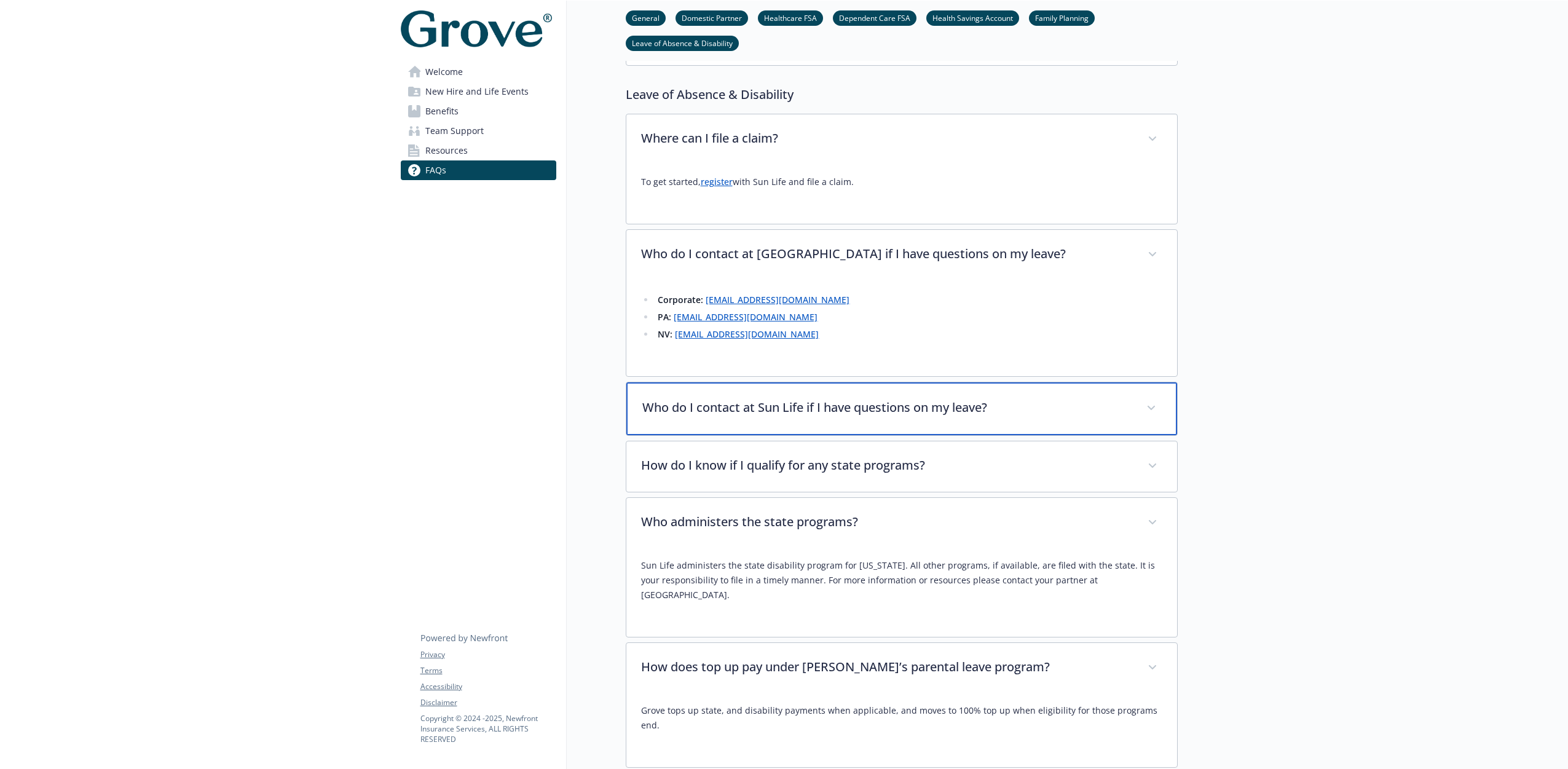
click at [756, 412] on p "Who do I contact at Sun Life if I have questions on my leave?" at bounding box center [887, 408] width 490 height 19
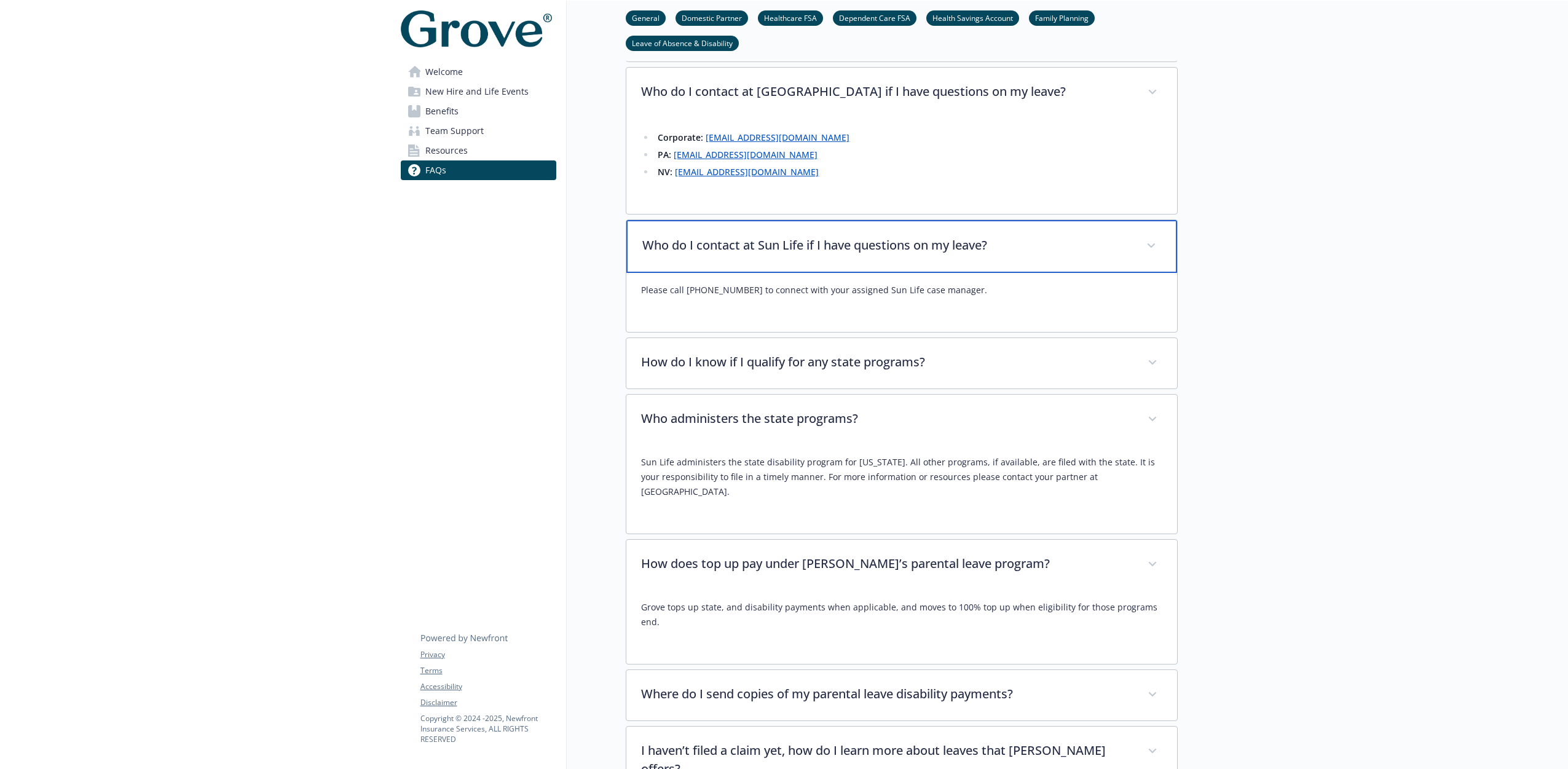
scroll to position [3511, 0]
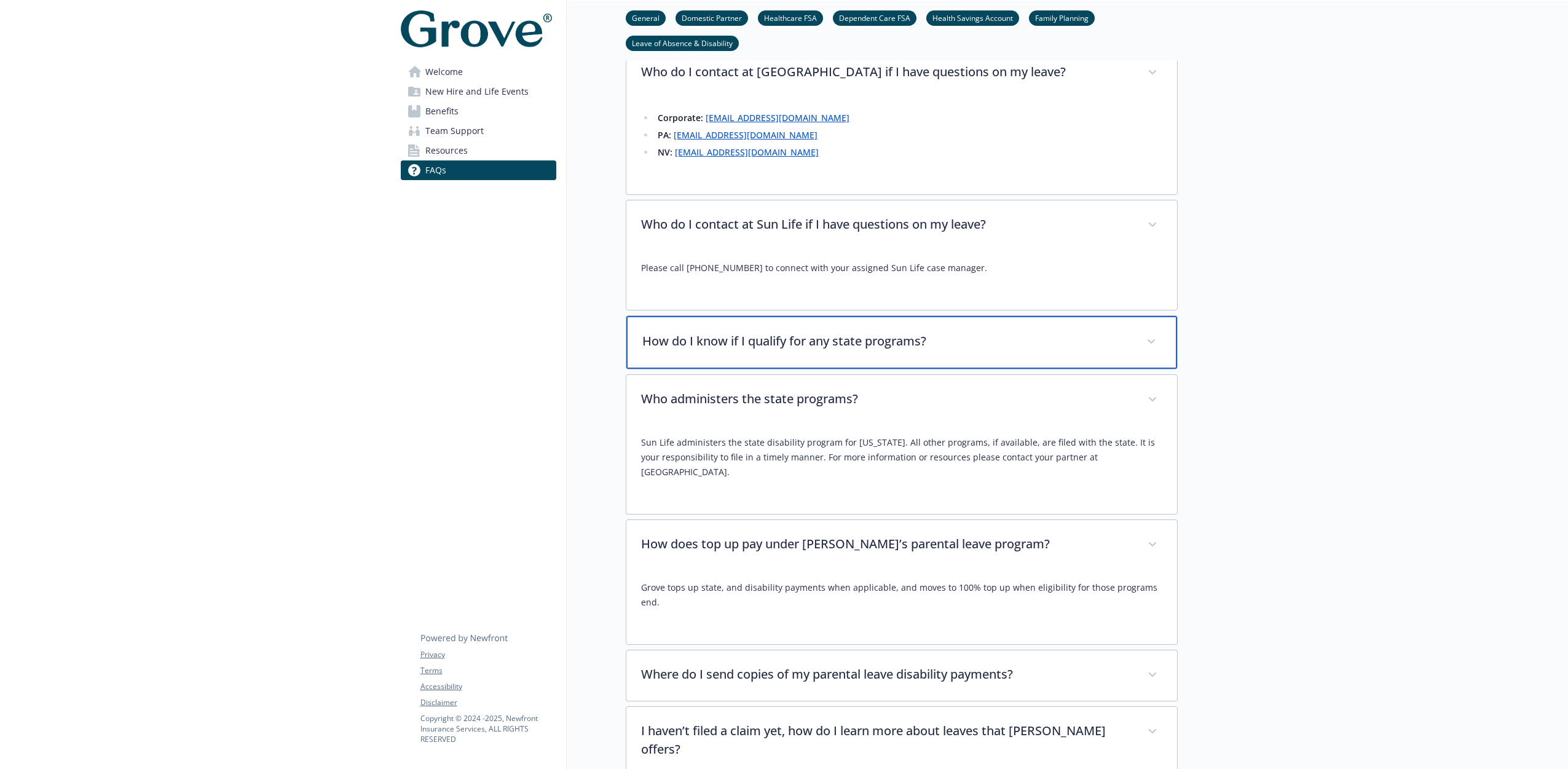
click at [712, 336] on p "How do I know if I qualify for any state programs?" at bounding box center [887, 341] width 490 height 19
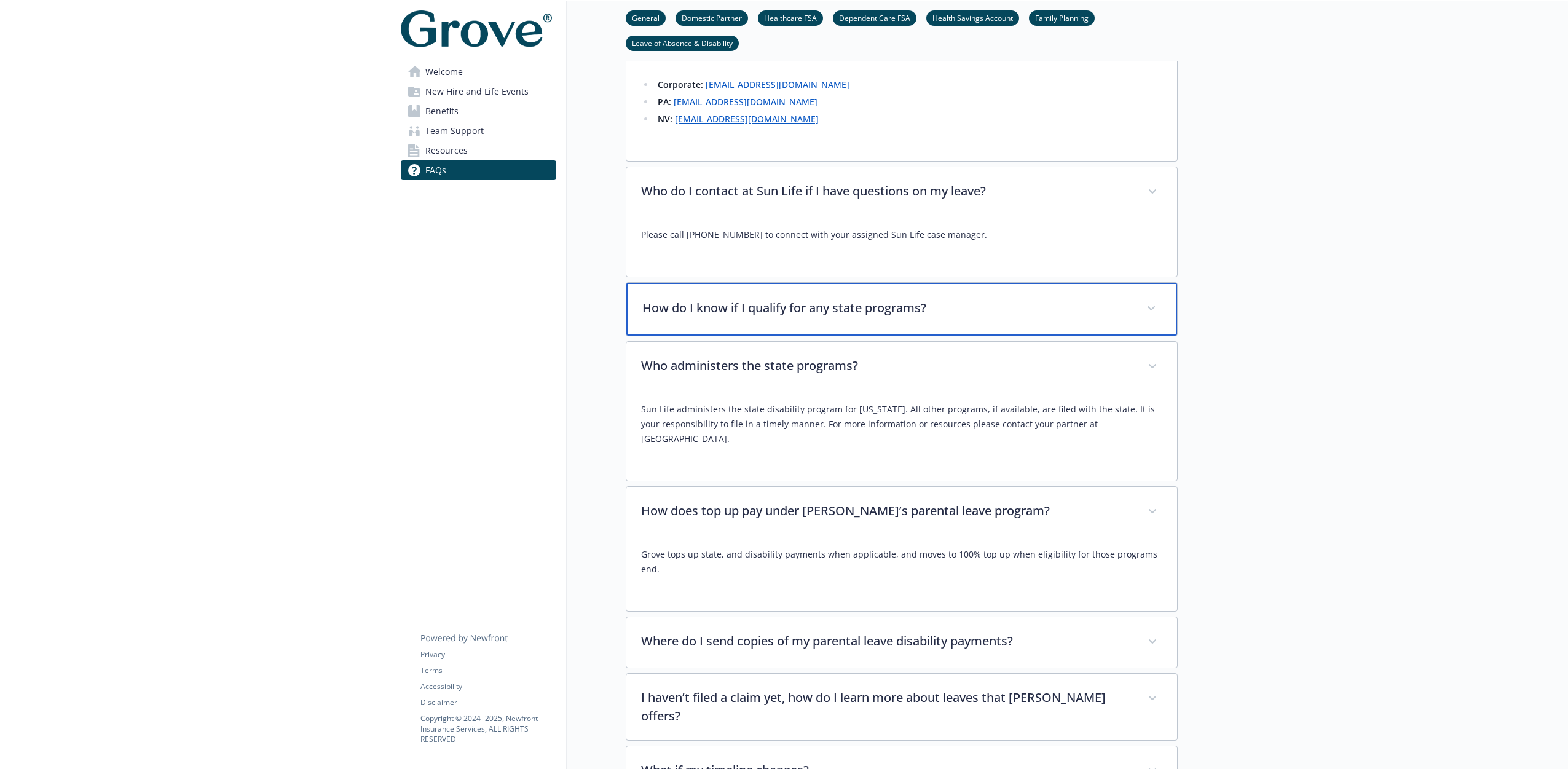
scroll to position [3551, 0]
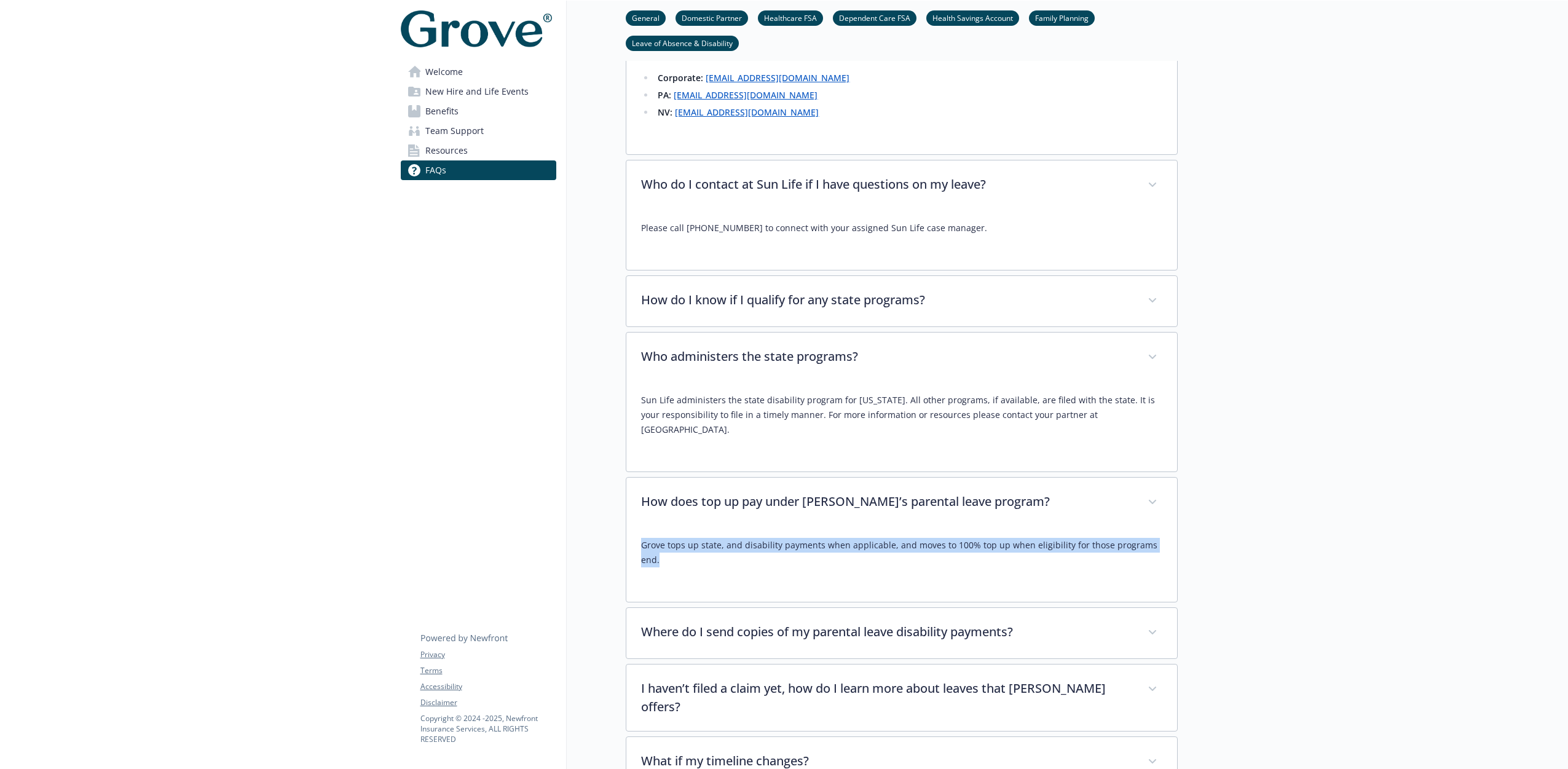
drag, startPoint x: 642, startPoint y: 533, endPoint x: 1166, endPoint y: 527, distance: 524.0
click at [1166, 528] on div "Grove tops up state, and disability payments when applicable, and moves to 100%…" at bounding box center [902, 565] width 550 height 73
copy p "Grove tops up state, and disability payments when applicable, and moves to 100%…"
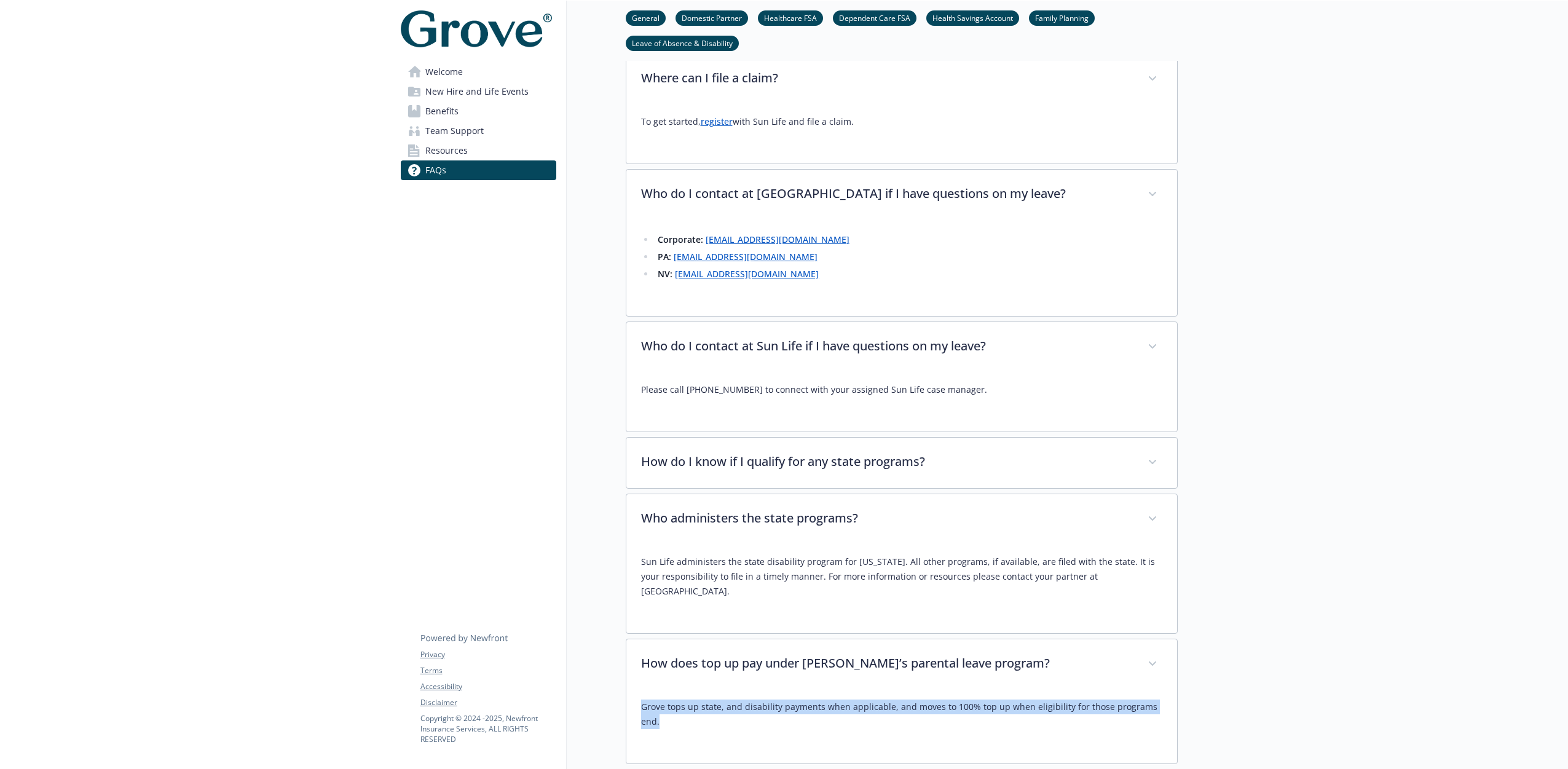
scroll to position [3356, 0]
